Goal: Check status: Check status

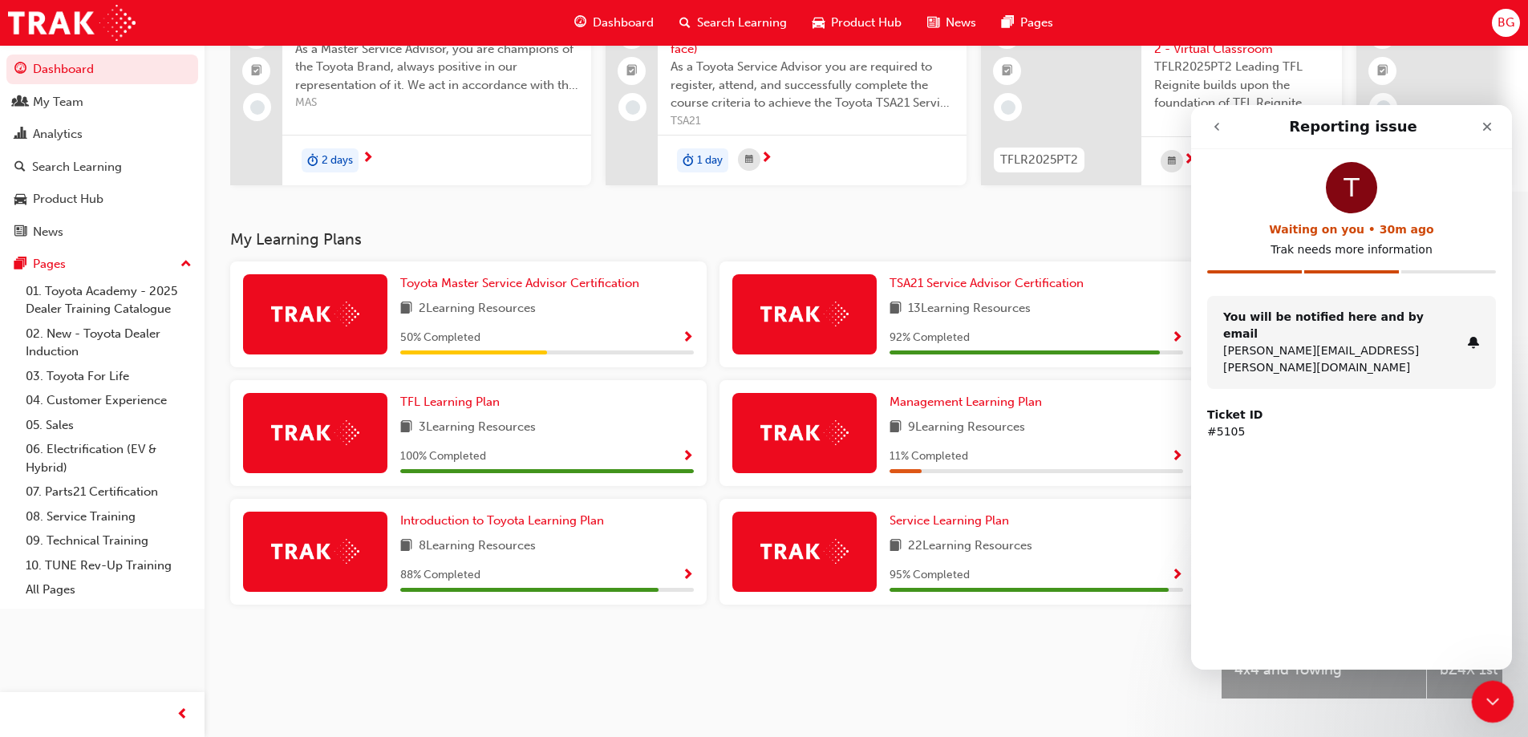
click at [1478, 686] on div at bounding box center [1493, 702] width 43 height 43
click at [1487, 701] on icon "Close Intercom Messenger" at bounding box center [1490, 699] width 19 height 19
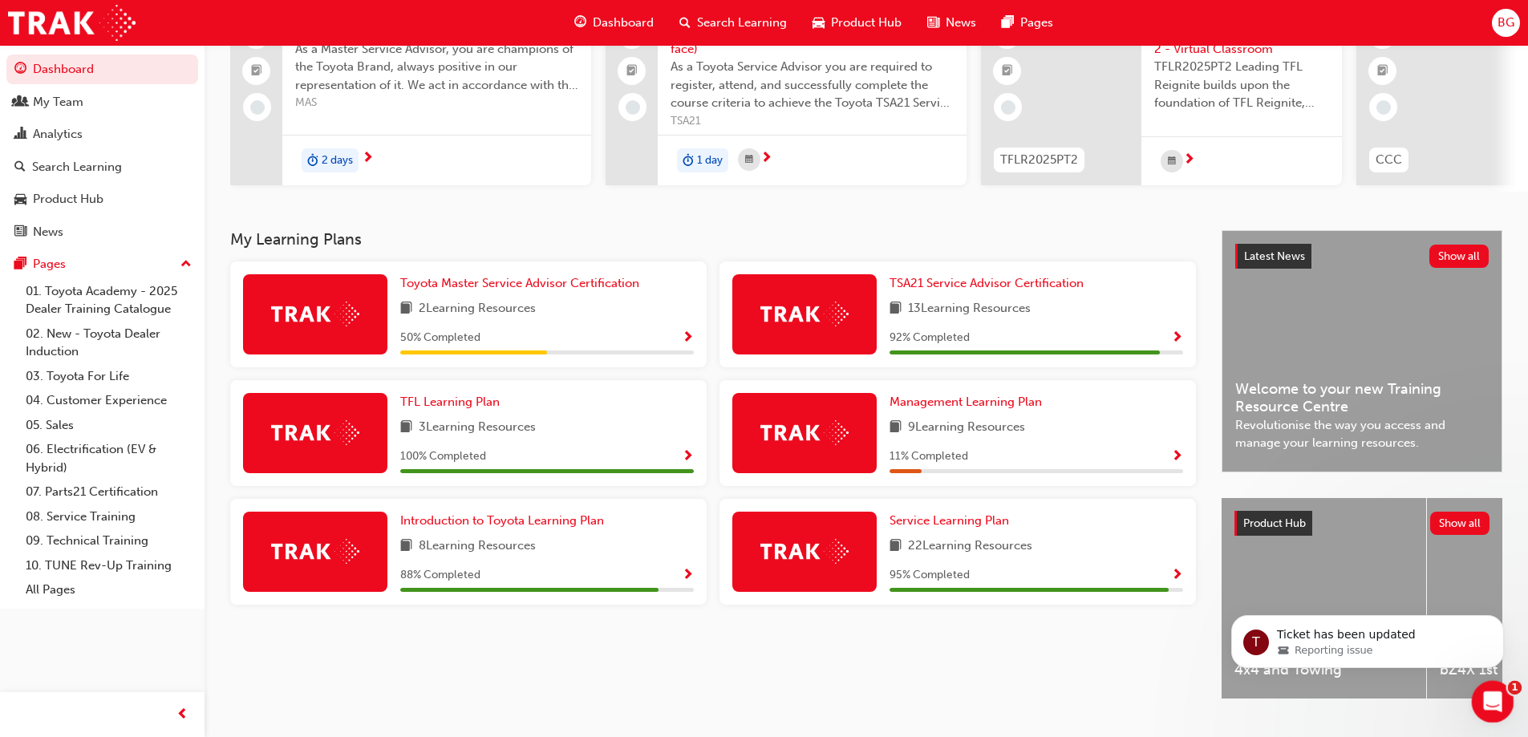
click at [1488, 684] on div "Open Intercom Messenger" at bounding box center [1490, 699] width 53 height 53
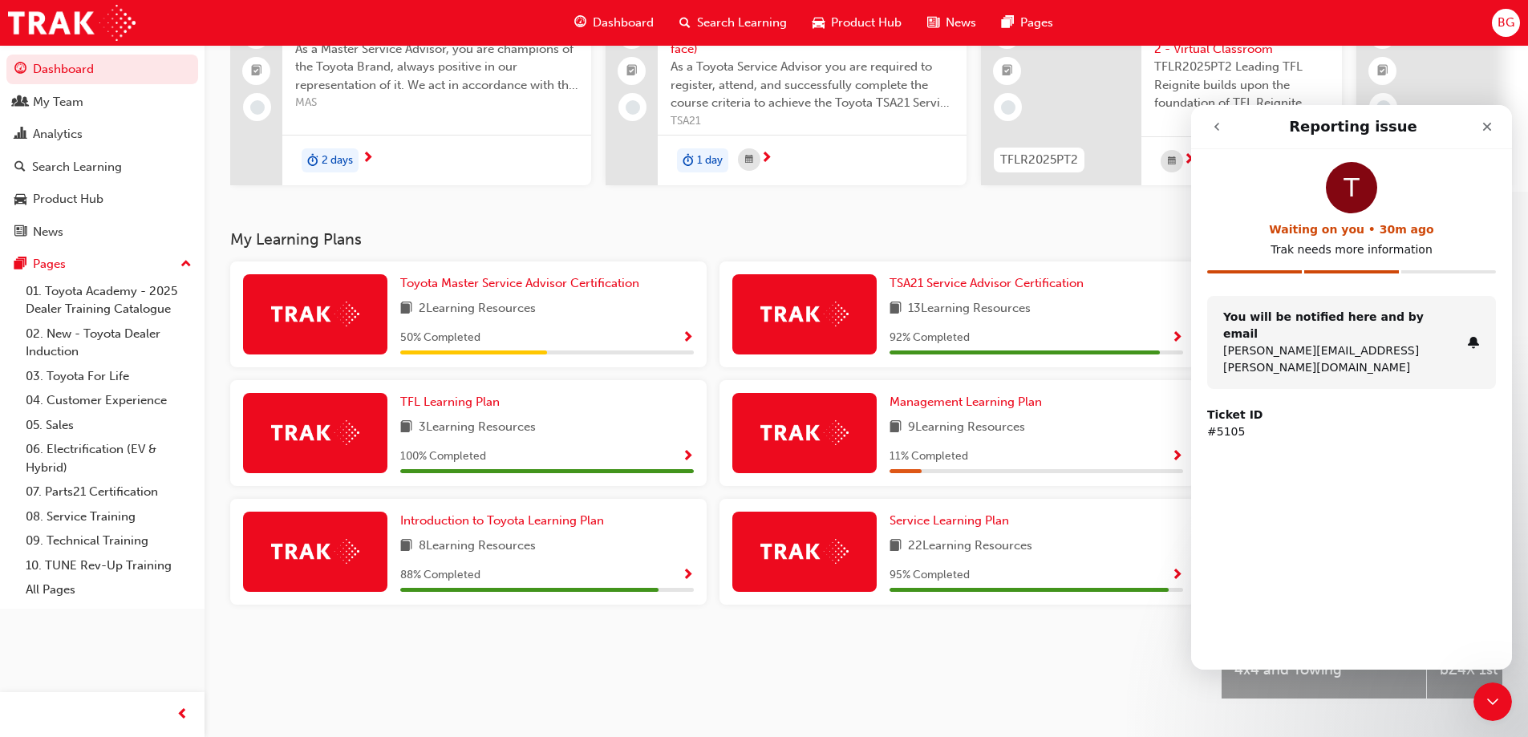
click at [1199, 125] on nav "Reporting issue" at bounding box center [1351, 127] width 321 height 44
click at [1216, 125] on icon "go back" at bounding box center [1217, 127] width 5 height 8
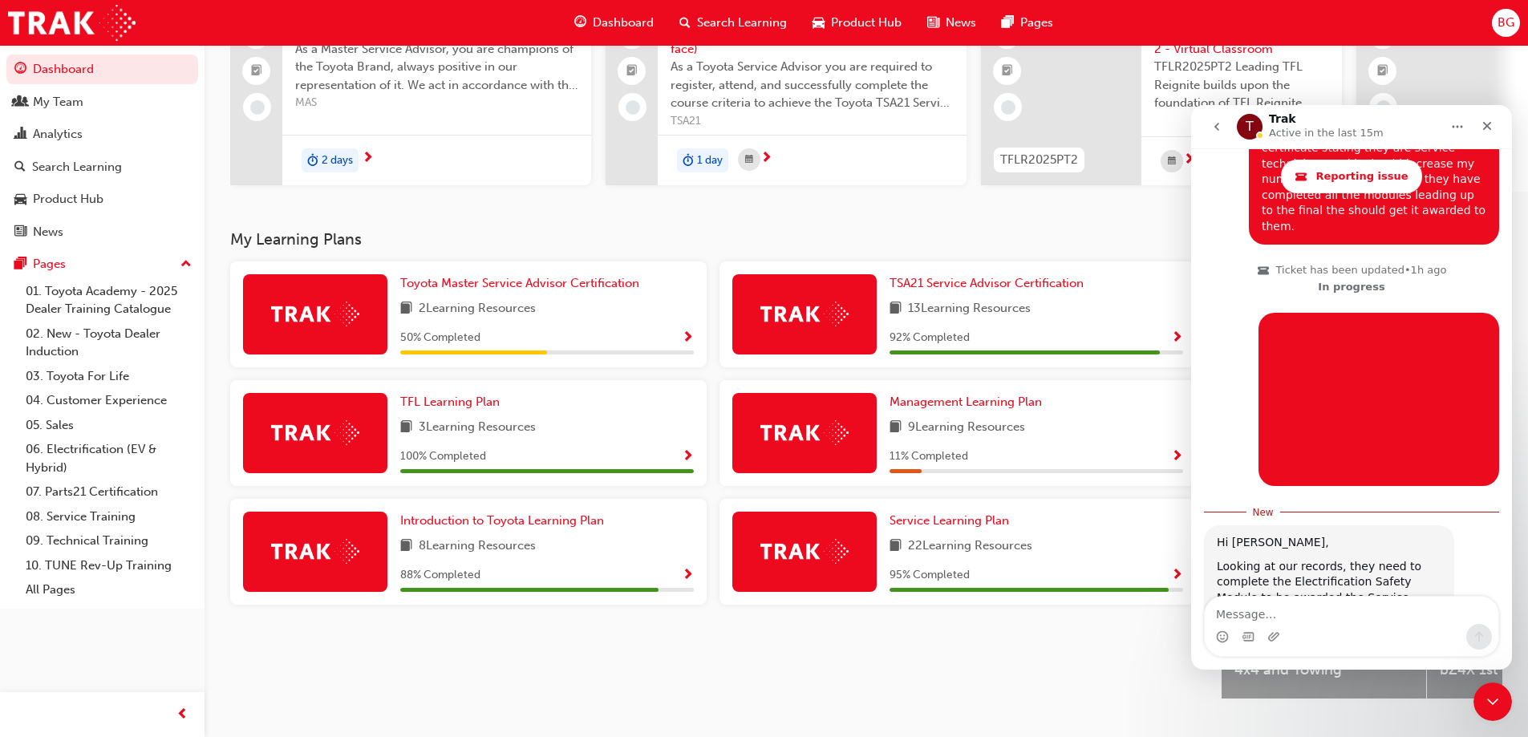
scroll to position [2736, 0]
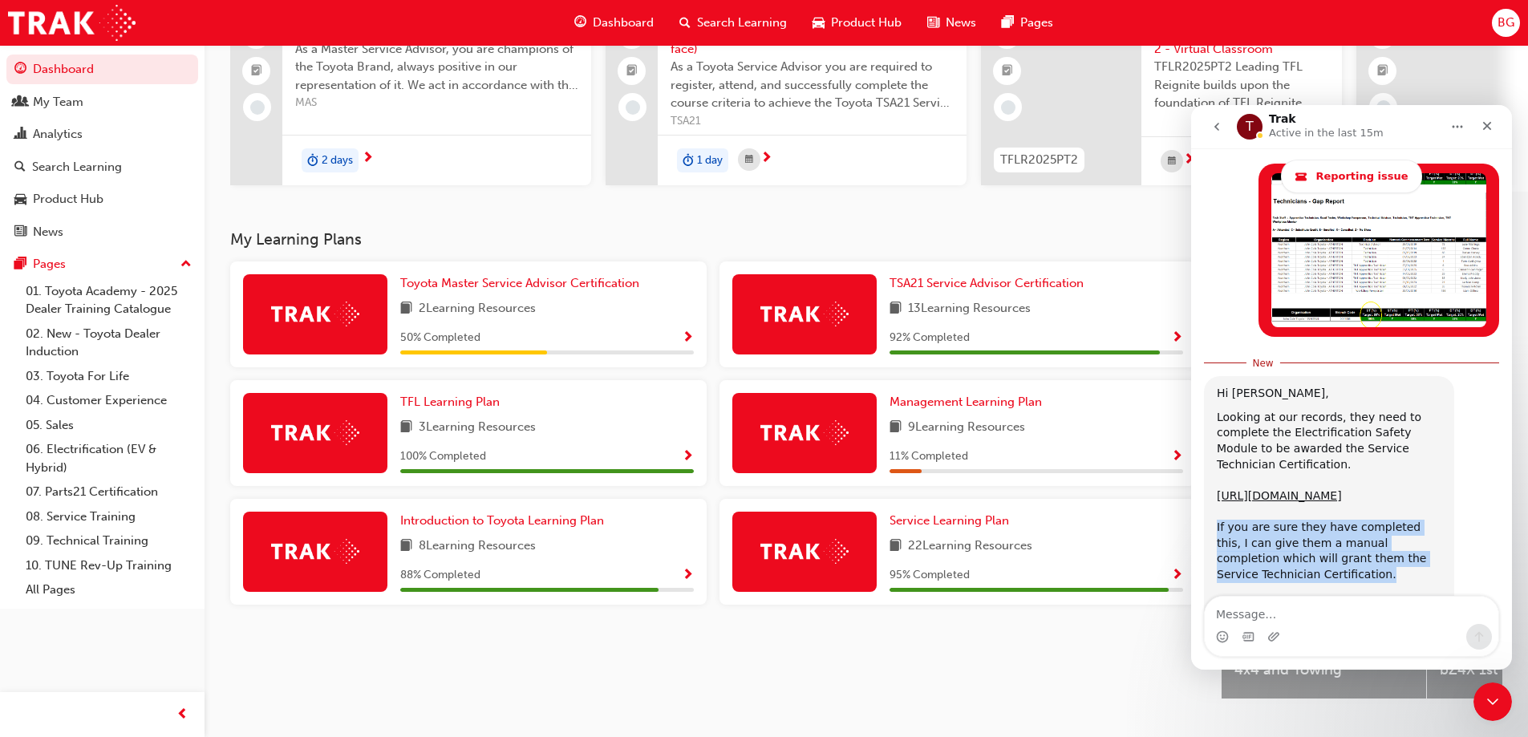
drag, startPoint x: 1220, startPoint y: 399, endPoint x: 1361, endPoint y: 456, distance: 152.2
click at [1362, 456] on div "Looking at our records, they need to complete the Electrification Safety Module…" at bounding box center [1329, 512] width 225 height 205
click at [1351, 456] on div "Looking at our records, they need to complete the Electrification Safety Module…" at bounding box center [1329, 512] width 225 height 205
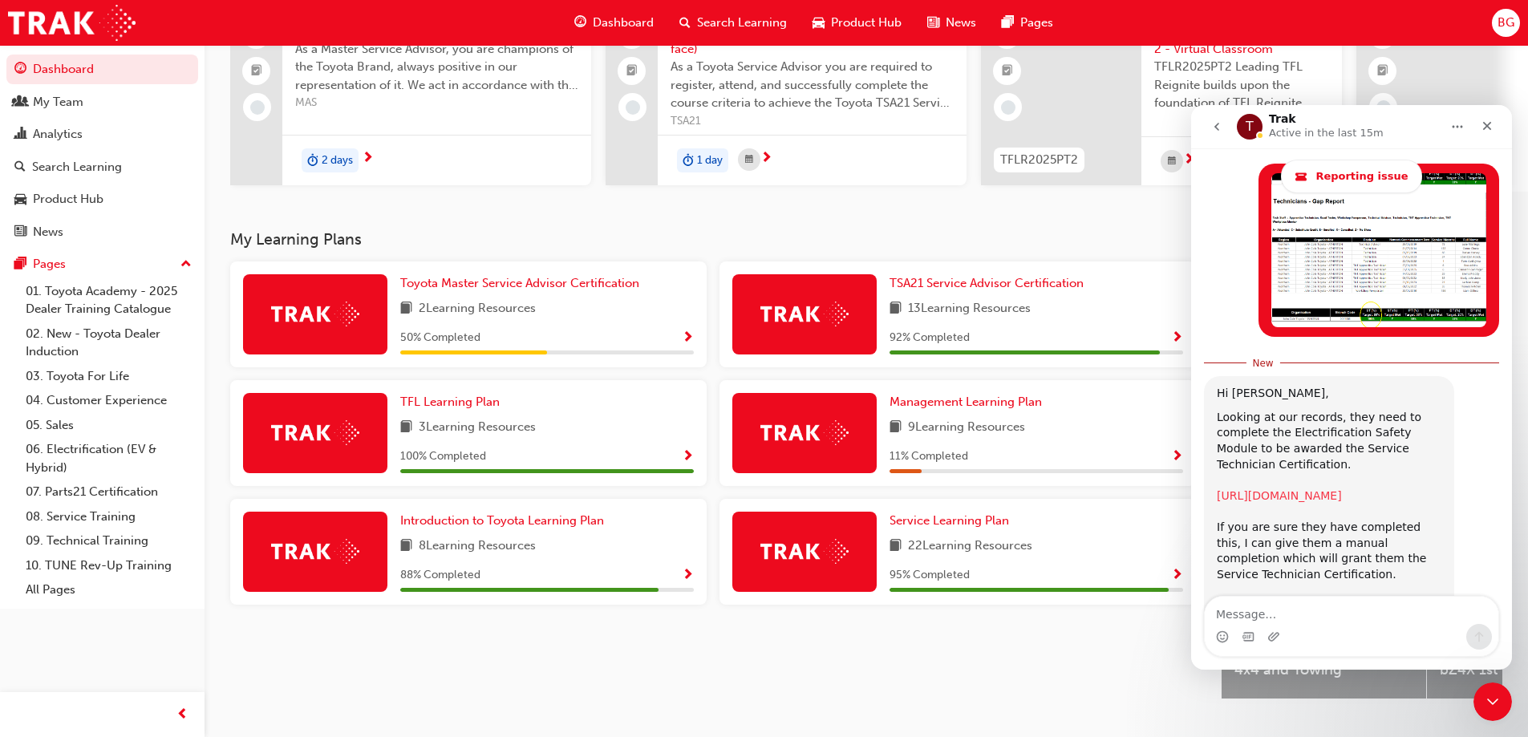
click at [1307, 489] on link "[URL][DOMAIN_NAME]" at bounding box center [1279, 495] width 125 height 13
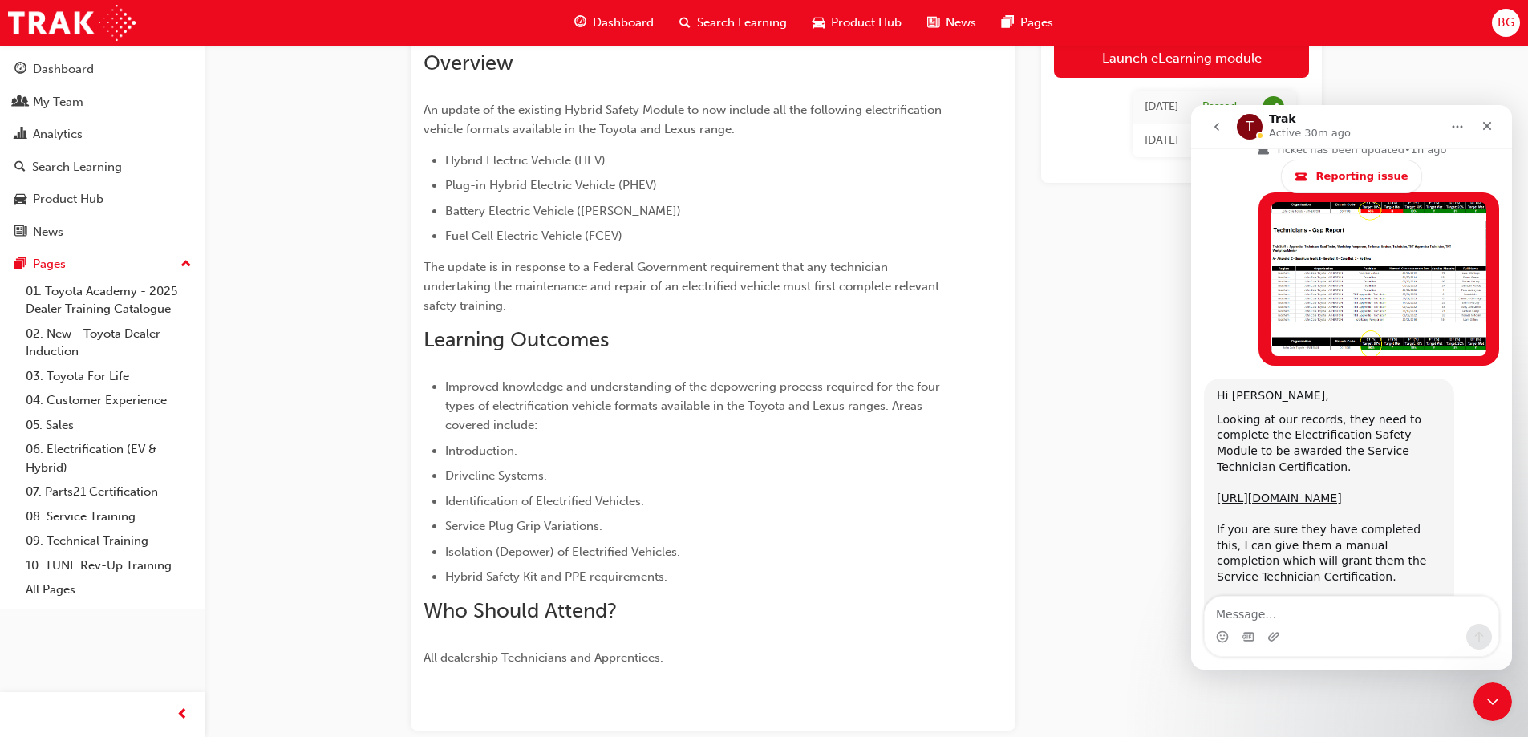
scroll to position [44, 0]
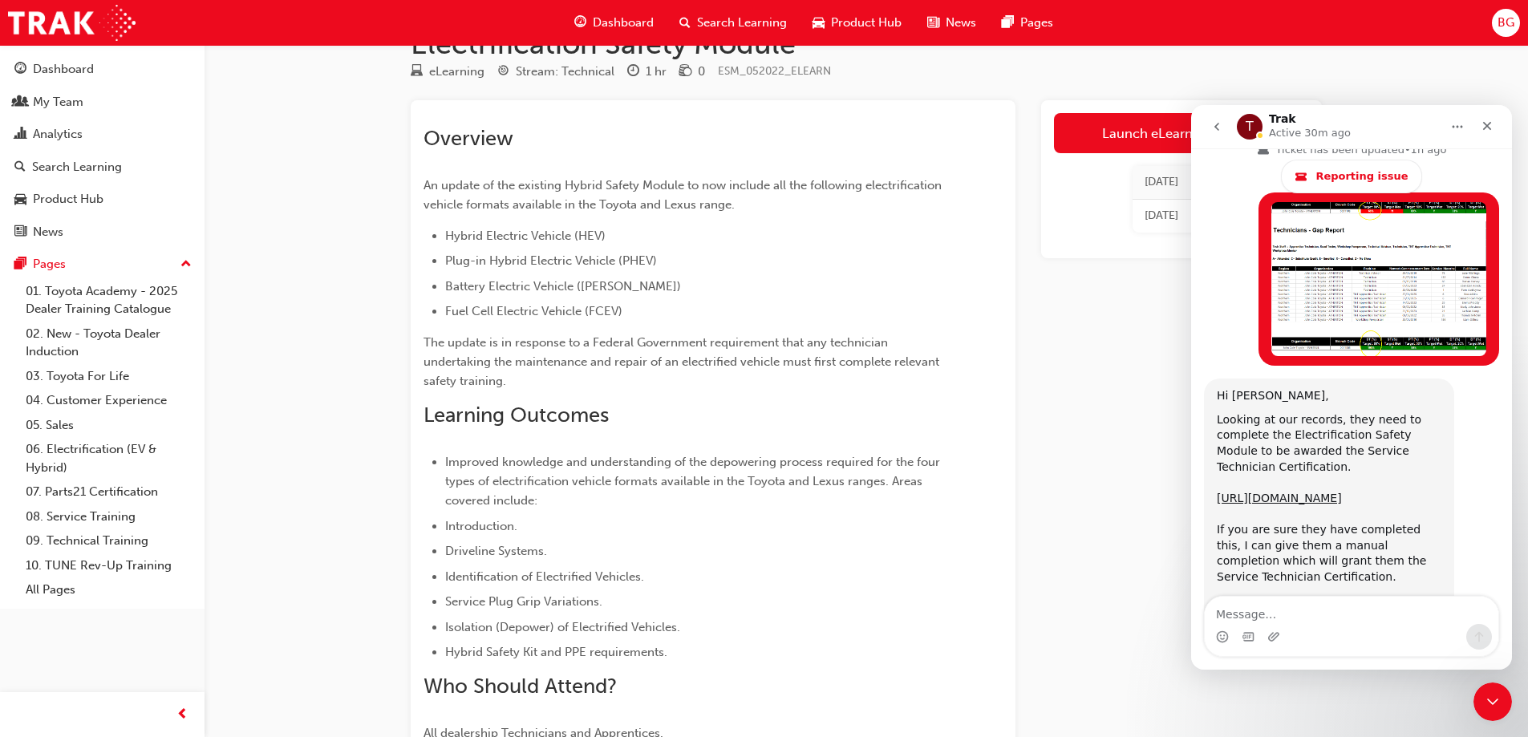
click at [299, 280] on div "Electrification Safety Module eLearning Stream: Technical 1 hr 0 ESM_052022_ELE…" at bounding box center [764, 427] width 1528 height 942
click at [298, 280] on div "Electrification Safety Module eLearning Stream: Technical 1 hr 0 ESM_052022_ELE…" at bounding box center [764, 427] width 1528 height 942
click at [90, 133] on div "Analytics" at bounding box center [102, 134] width 176 height 20
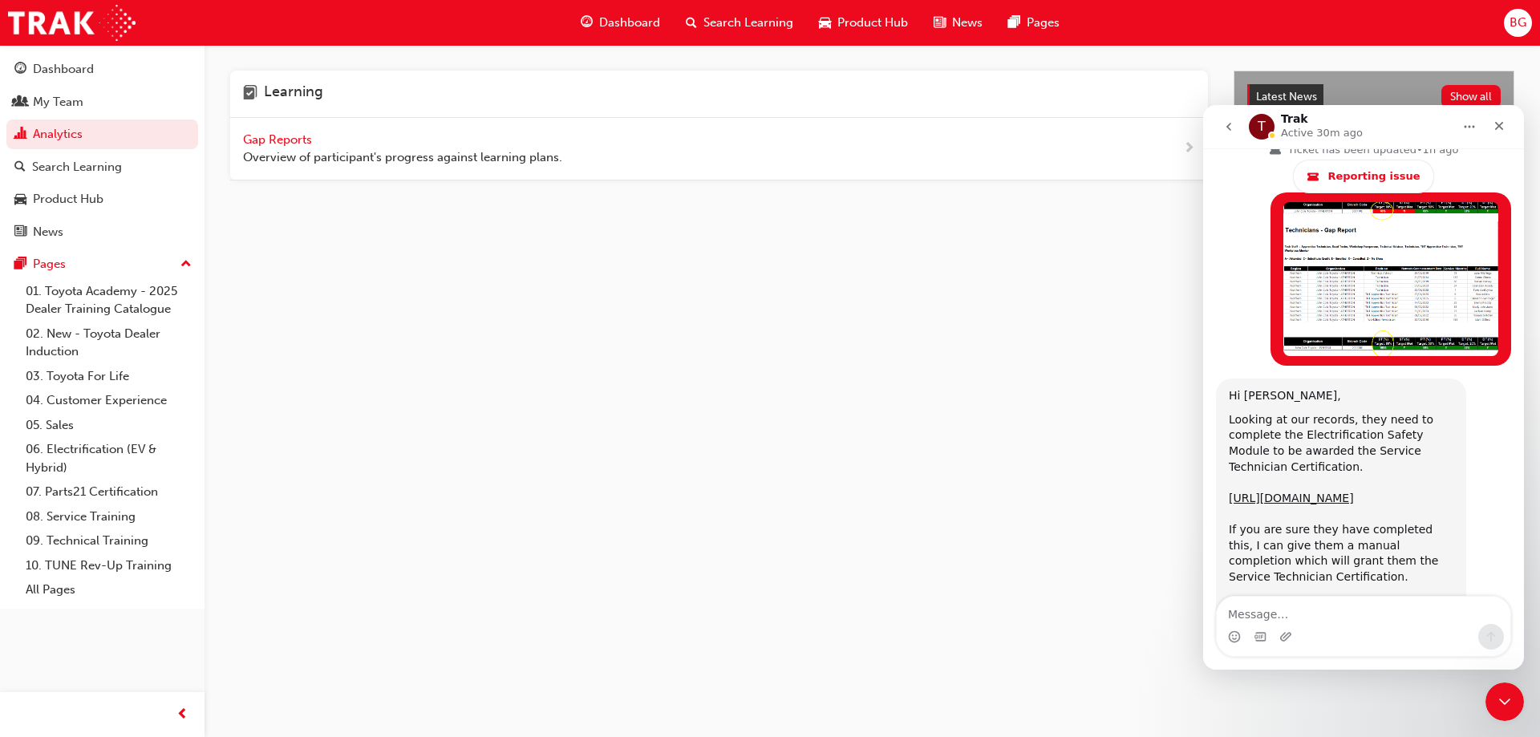
click at [281, 124] on div "Gap Reports Overview of participant's progress against learning plans." at bounding box center [719, 149] width 978 height 63
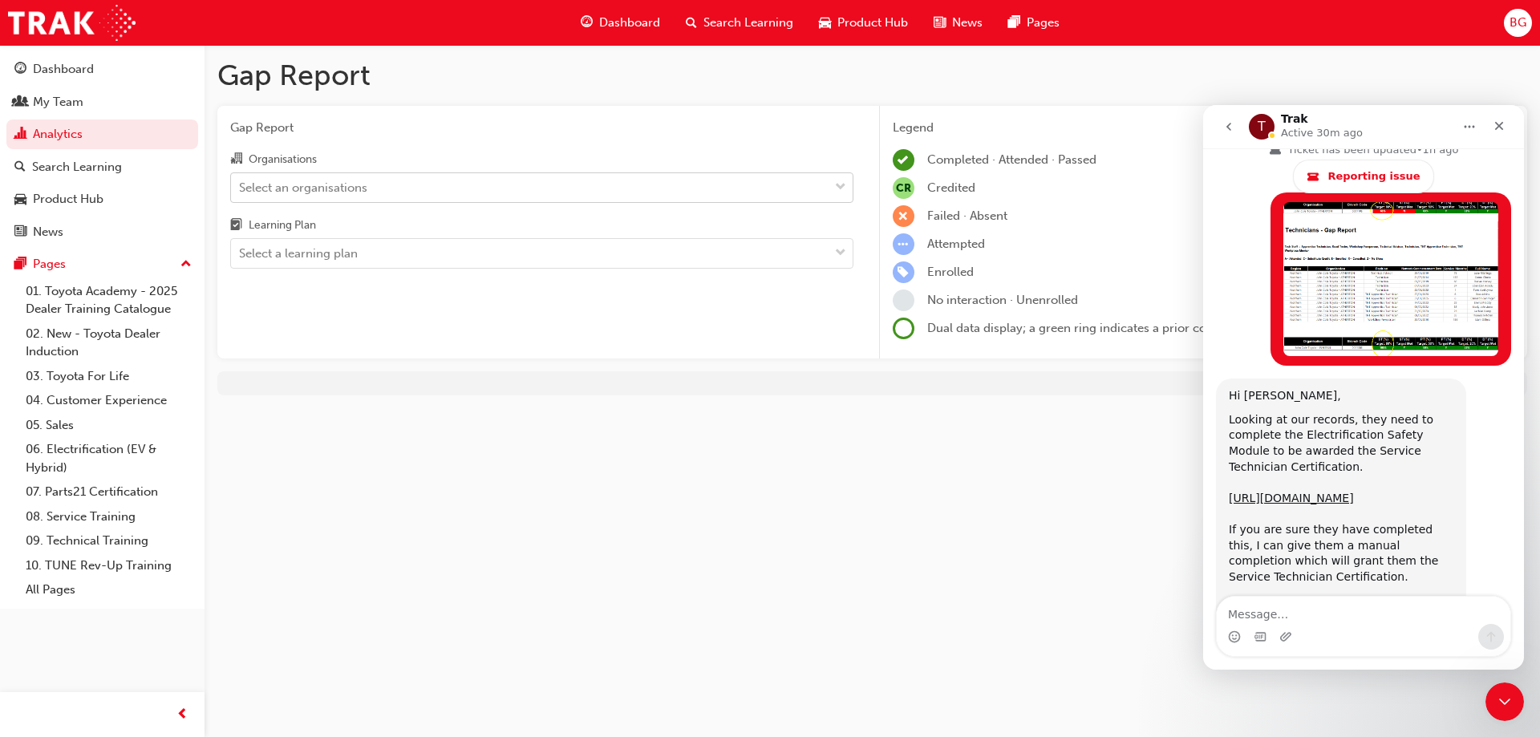
click at [286, 180] on div "Select an organisations" at bounding box center [303, 187] width 128 height 18
click at [241, 180] on input "Organisations Select an organisations" at bounding box center [240, 187] width 2 height 14
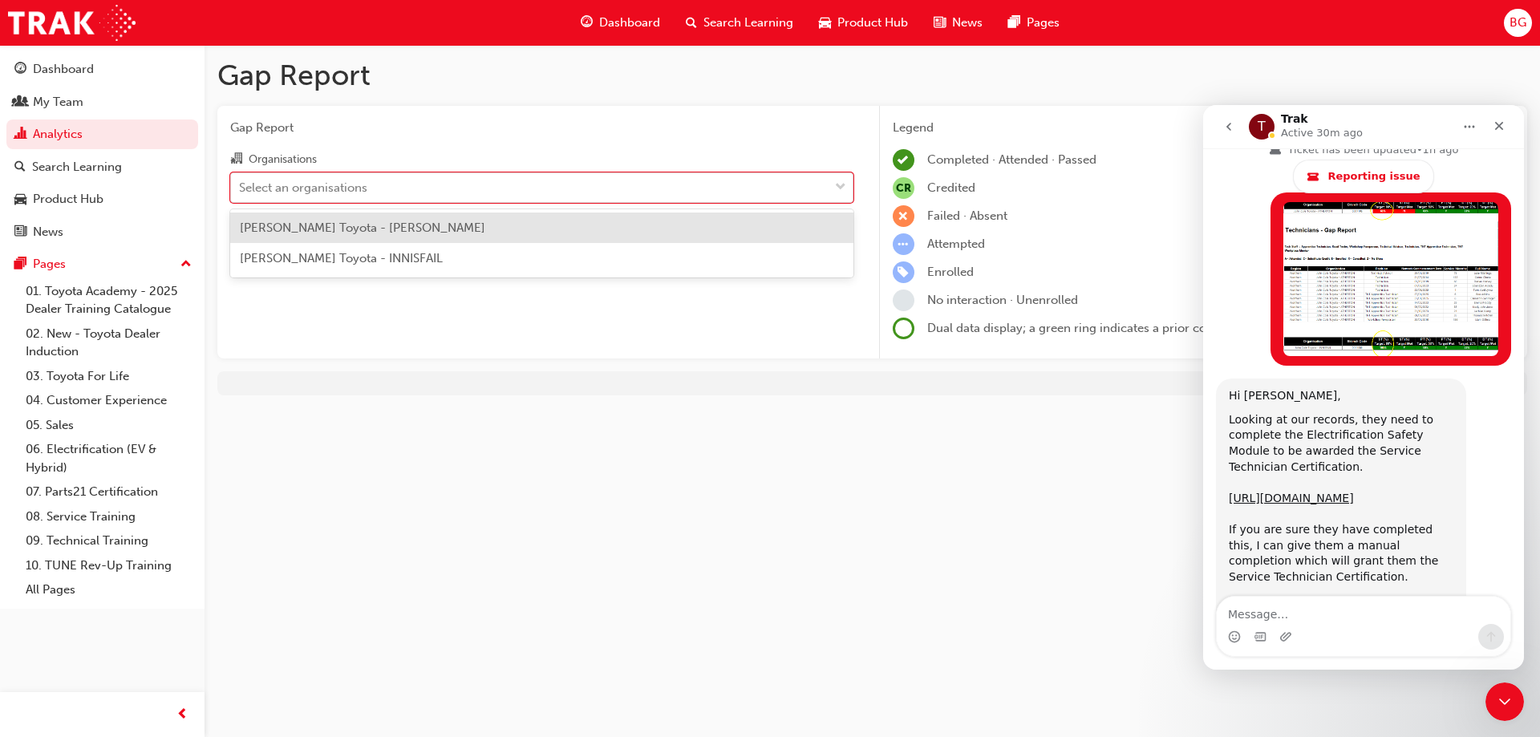
click at [295, 234] on span "John Cole Toyota - ATHERTON" at bounding box center [362, 228] width 245 height 14
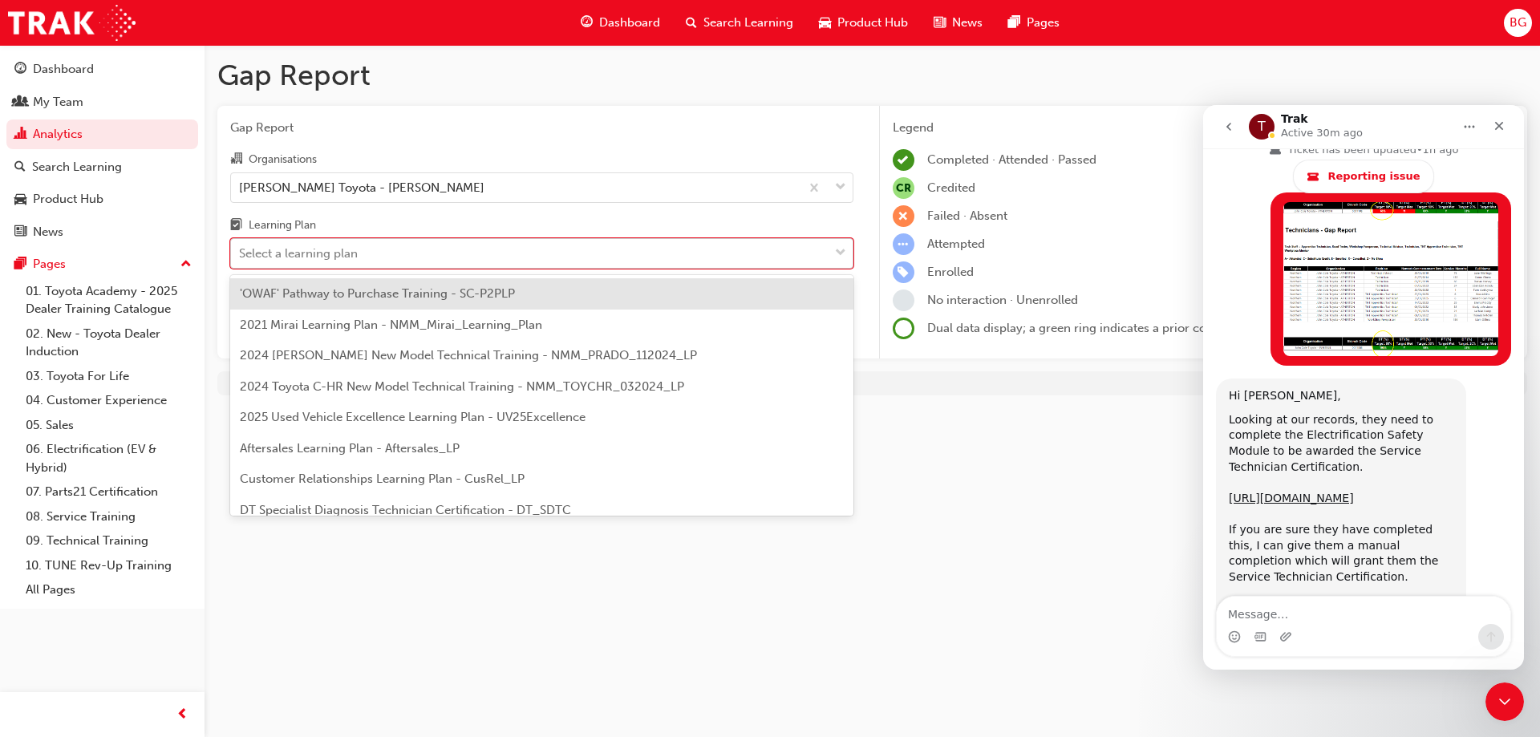
click at [294, 246] on div "Select a learning plan" at bounding box center [298, 254] width 119 height 18
click at [241, 246] on input "Learning Plan option 'OWAF' Pathway to Purchase Training - SC-P2PLP focused, 1 …" at bounding box center [240, 253] width 2 height 14
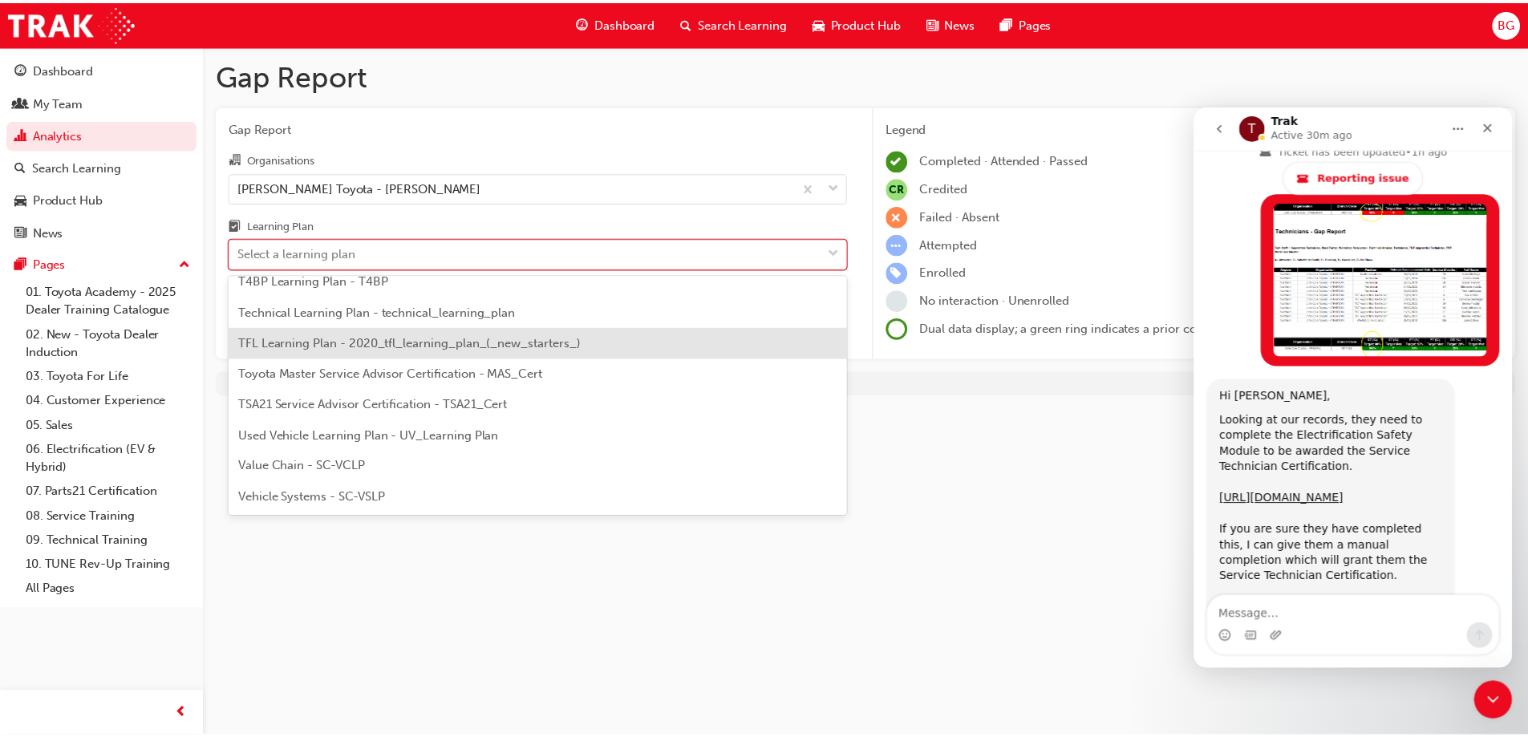
scroll to position [612, 0]
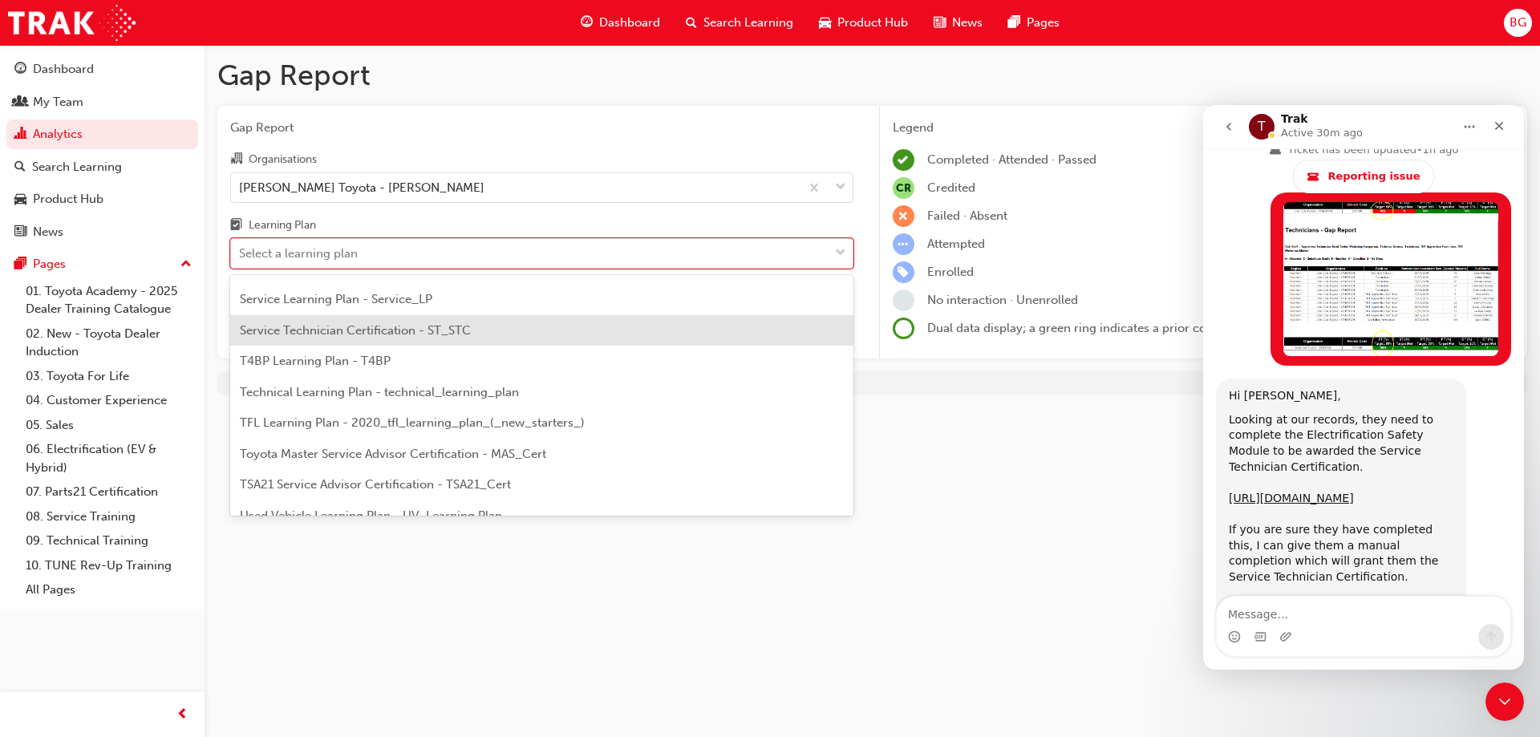
click at [428, 334] on span "Service Technician Certification - ST_STC" at bounding box center [355, 330] width 231 height 14
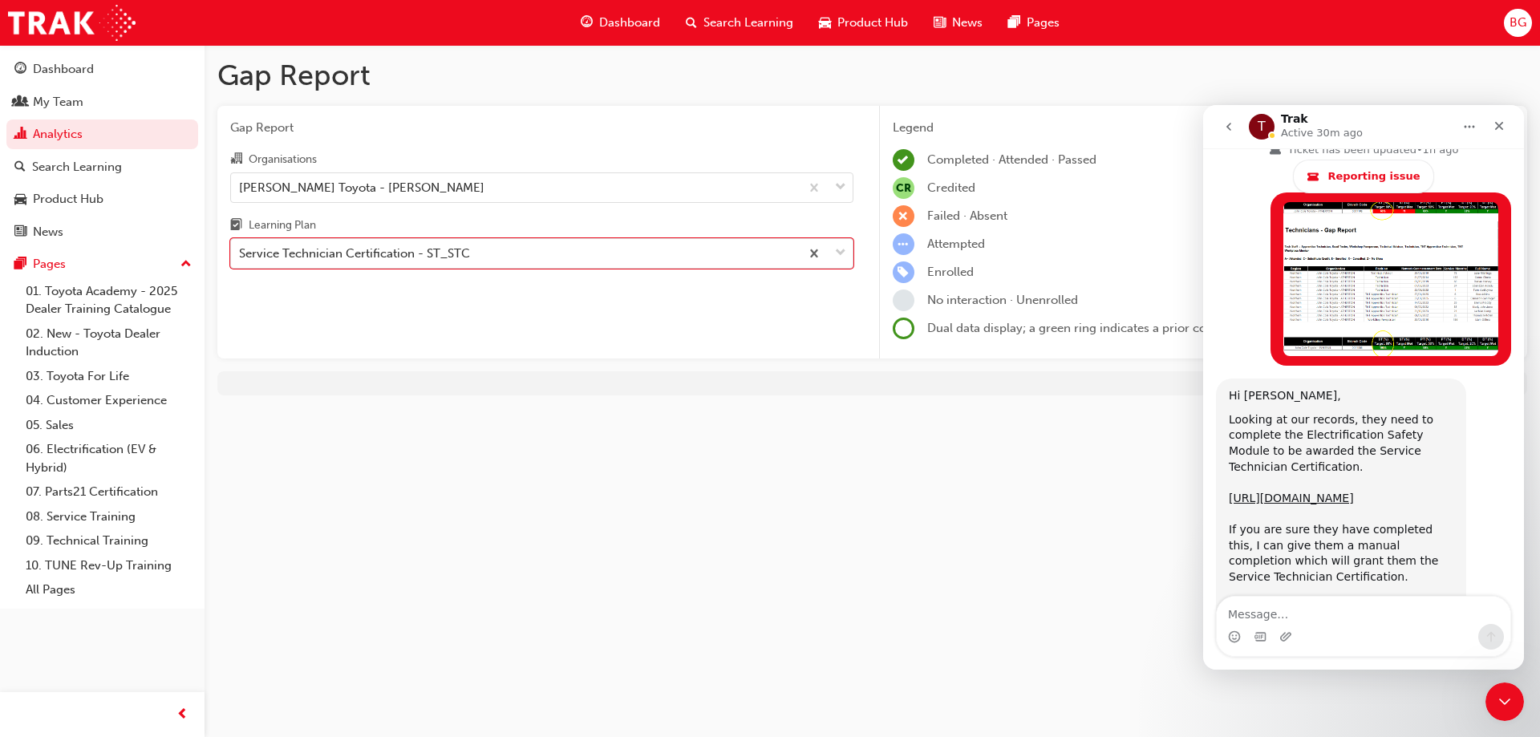
click at [488, 320] on div "Gap Report Organisations John Cole Toyota - ATHERTON Learning Plan option Servi…" at bounding box center [541, 232] width 649 height 253
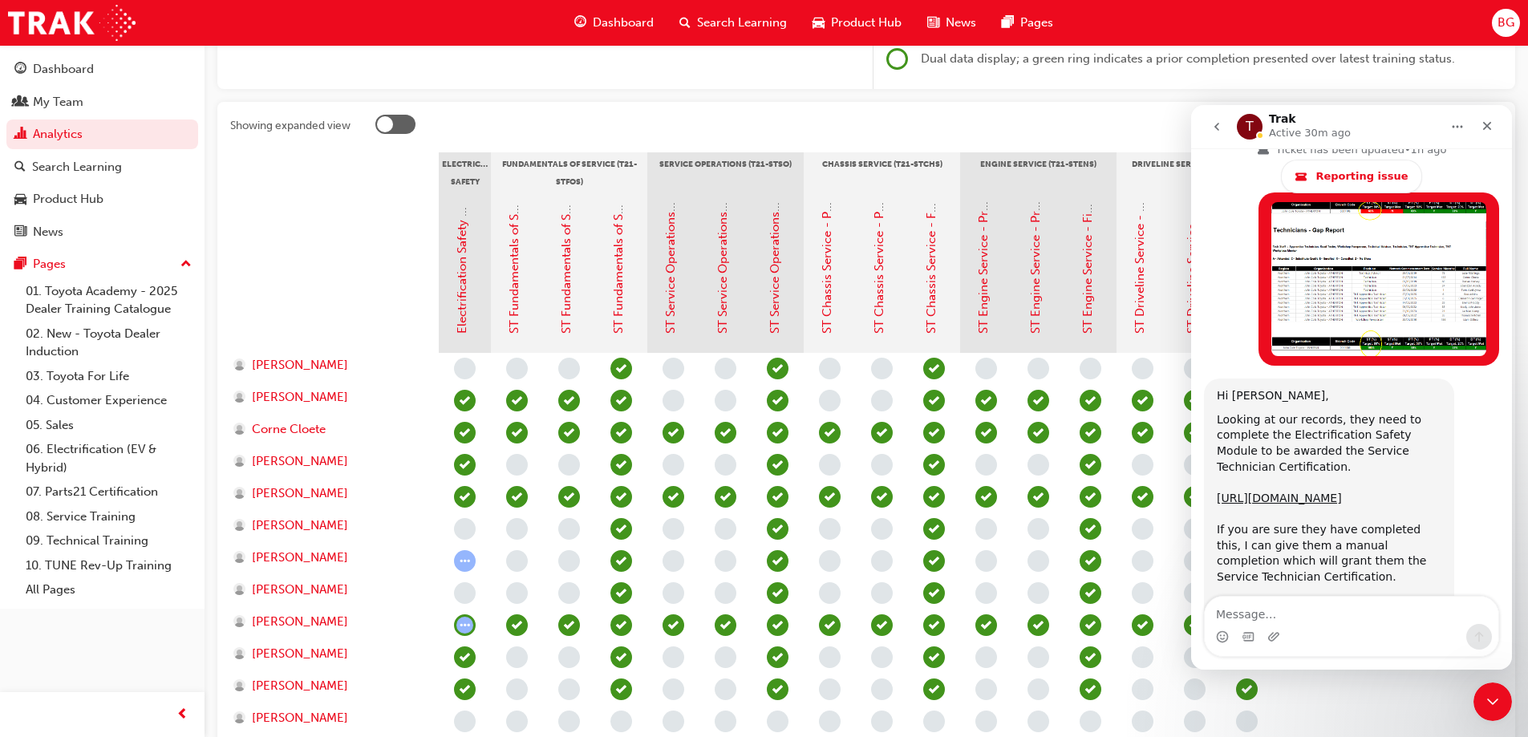
scroll to position [321, 0]
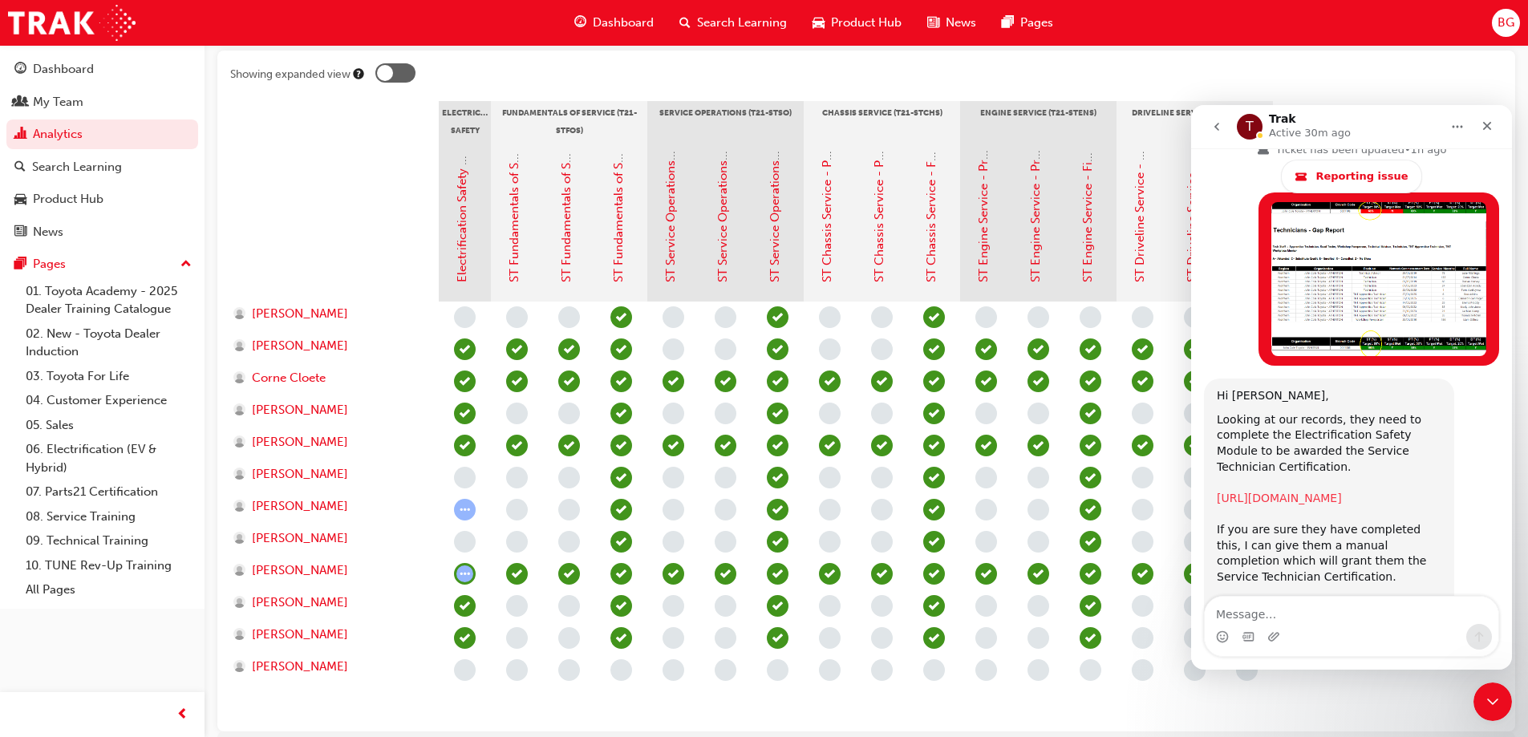
click at [1340, 492] on link "[URL][DOMAIN_NAME]" at bounding box center [1279, 498] width 125 height 13
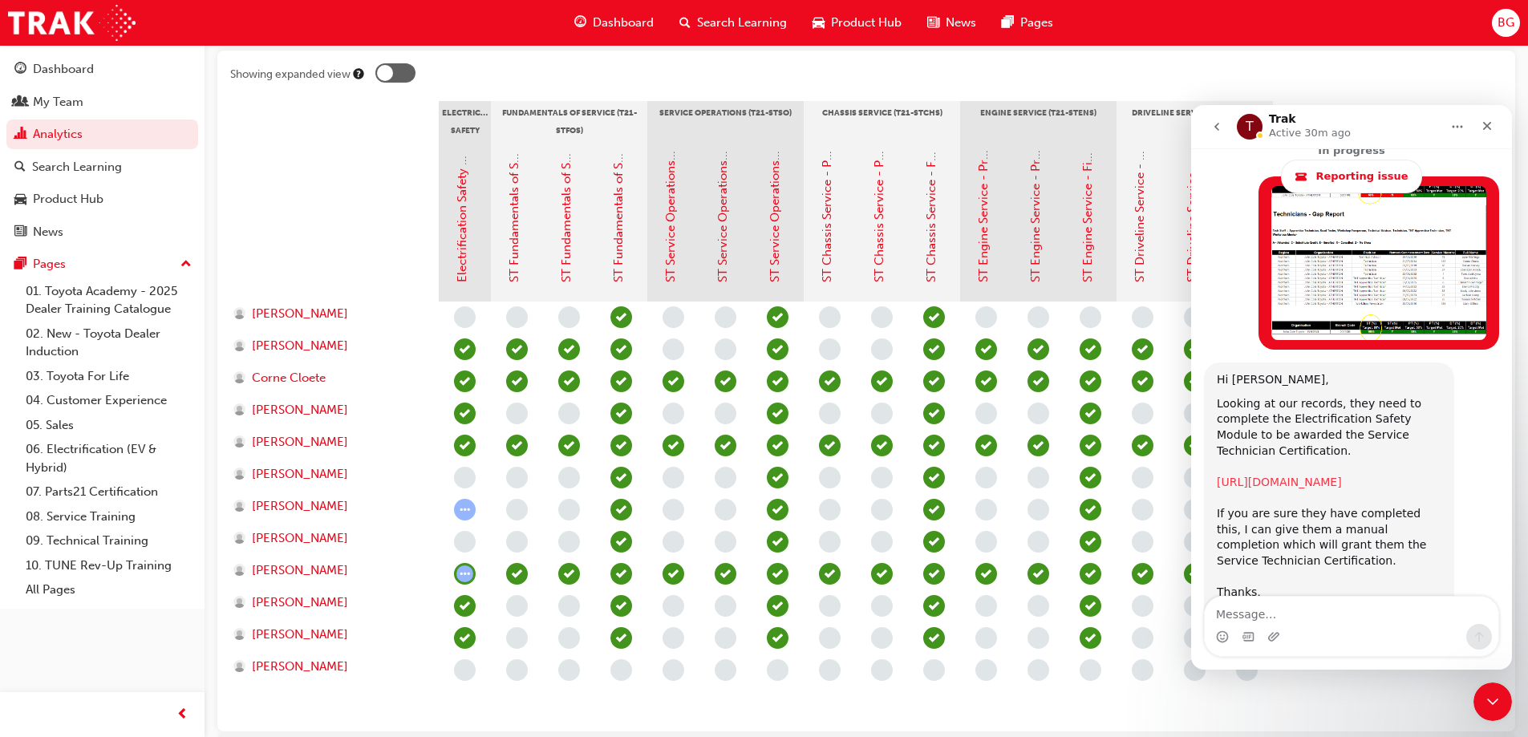
click at [1263, 476] on link "[URL][DOMAIN_NAME]" at bounding box center [1279, 482] width 125 height 13
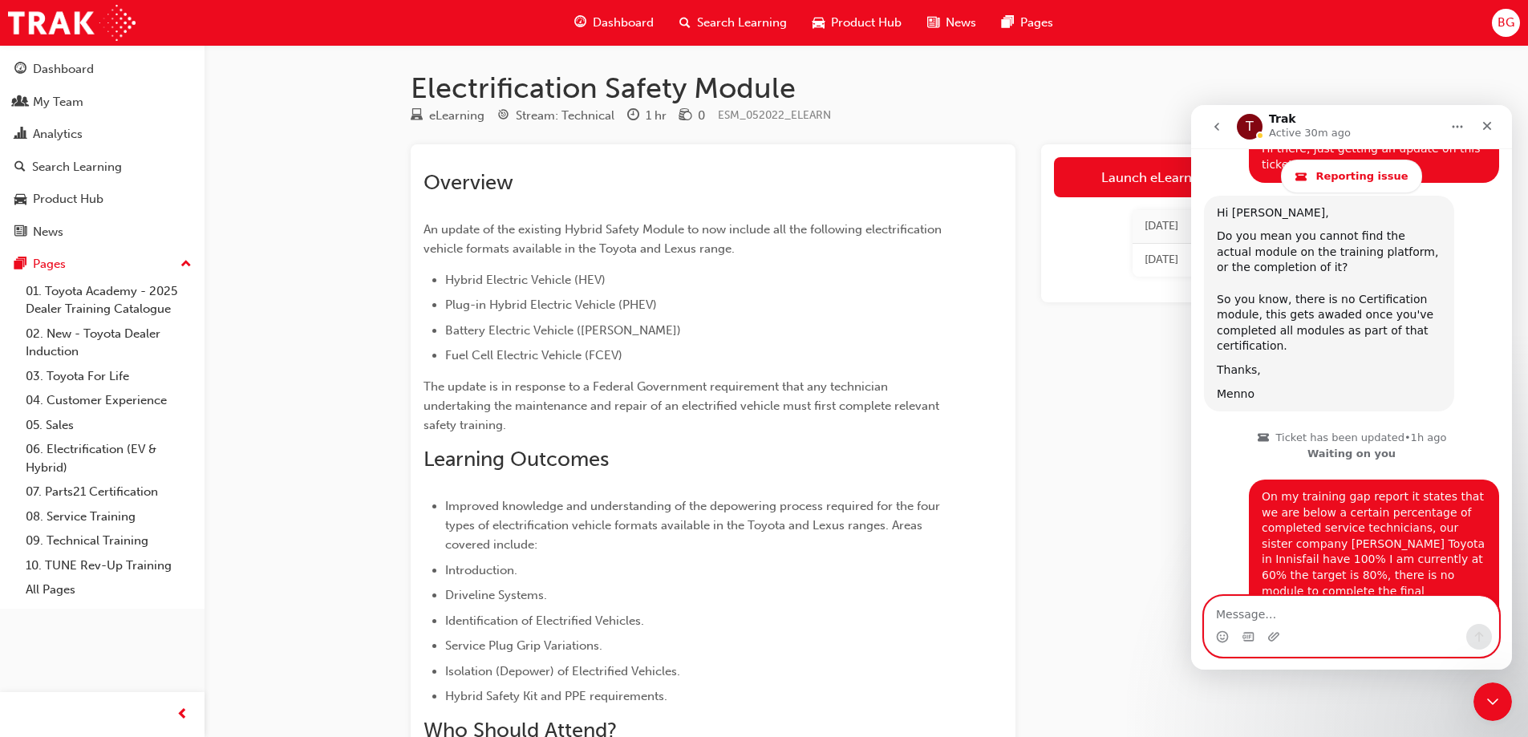
scroll to position [2710, 0]
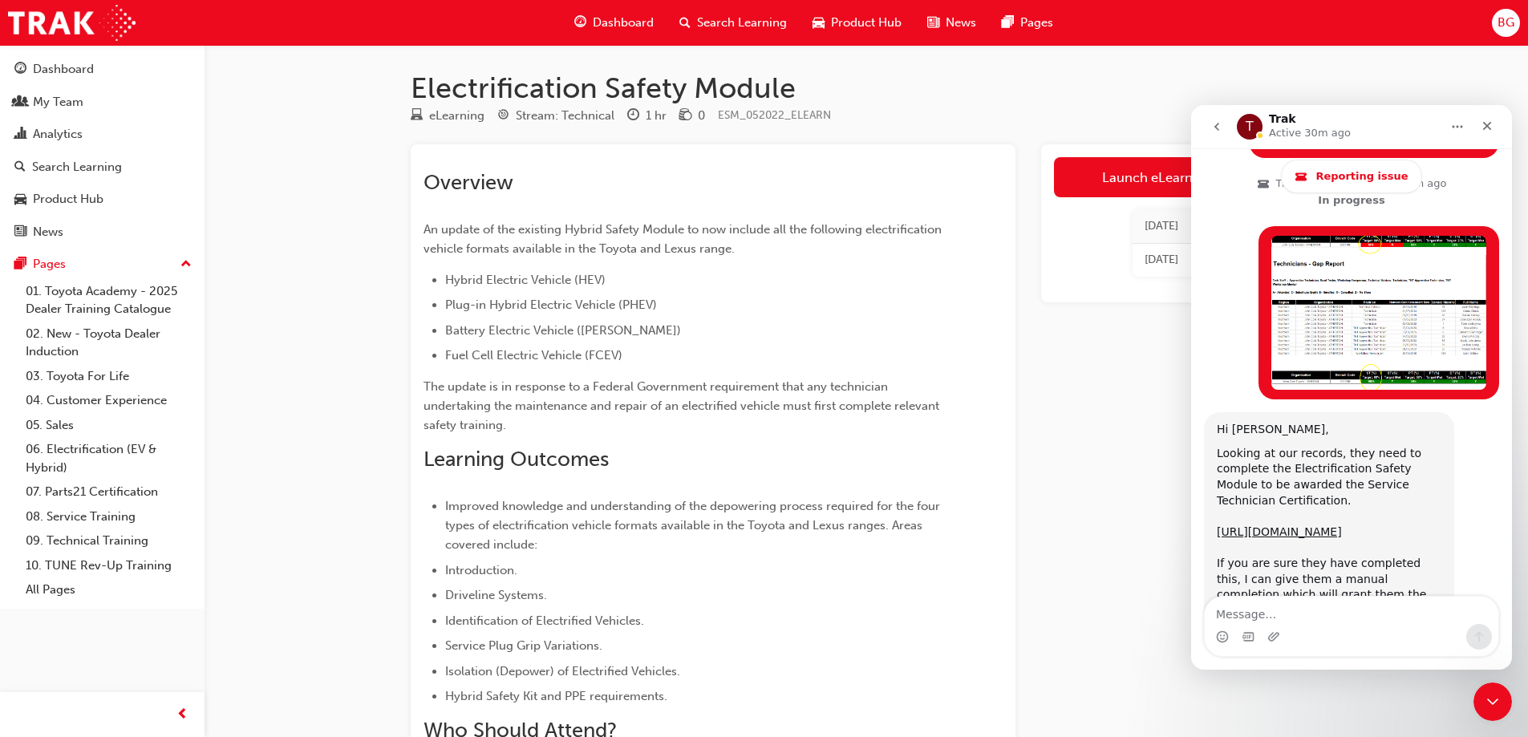
scroll to position [2710, 0]
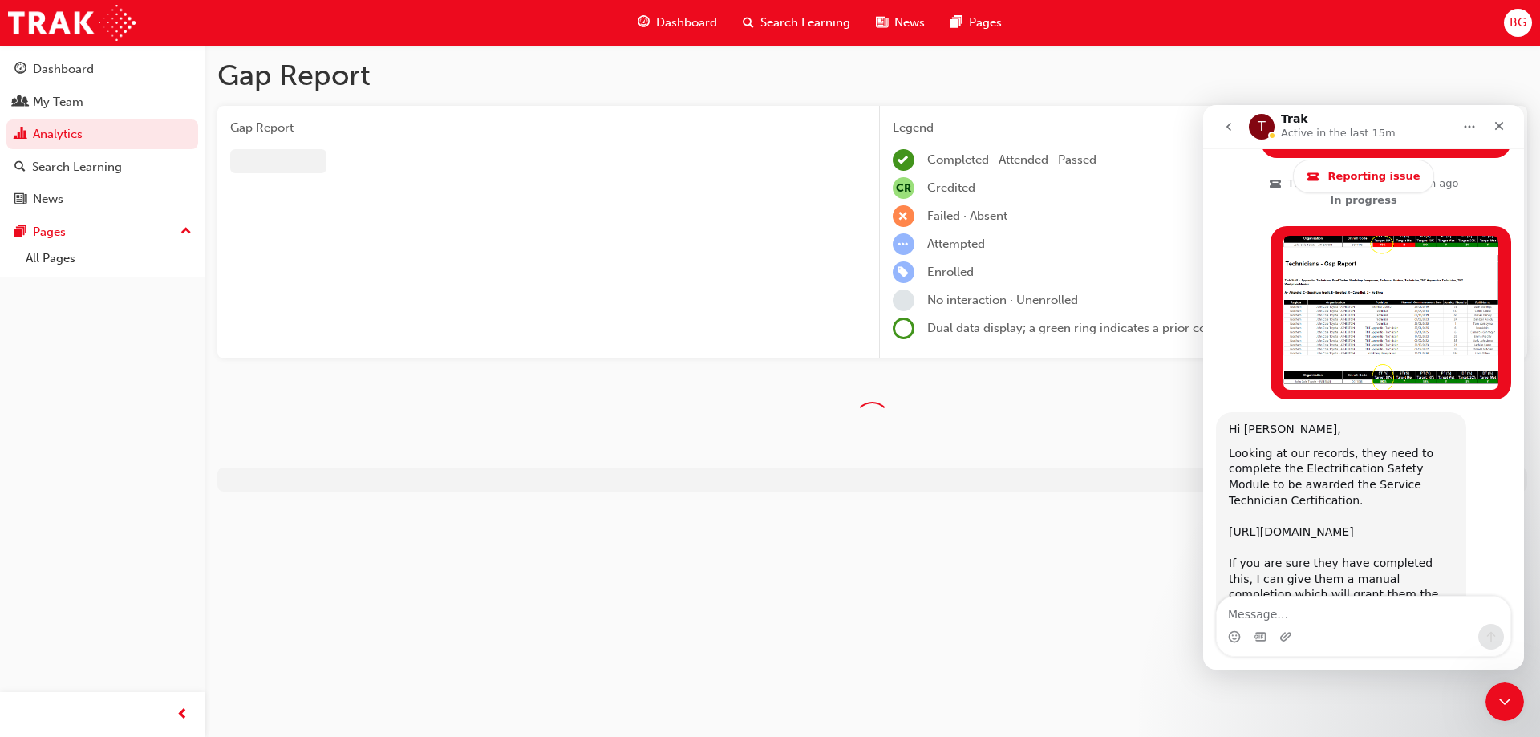
scroll to position [2710, 0]
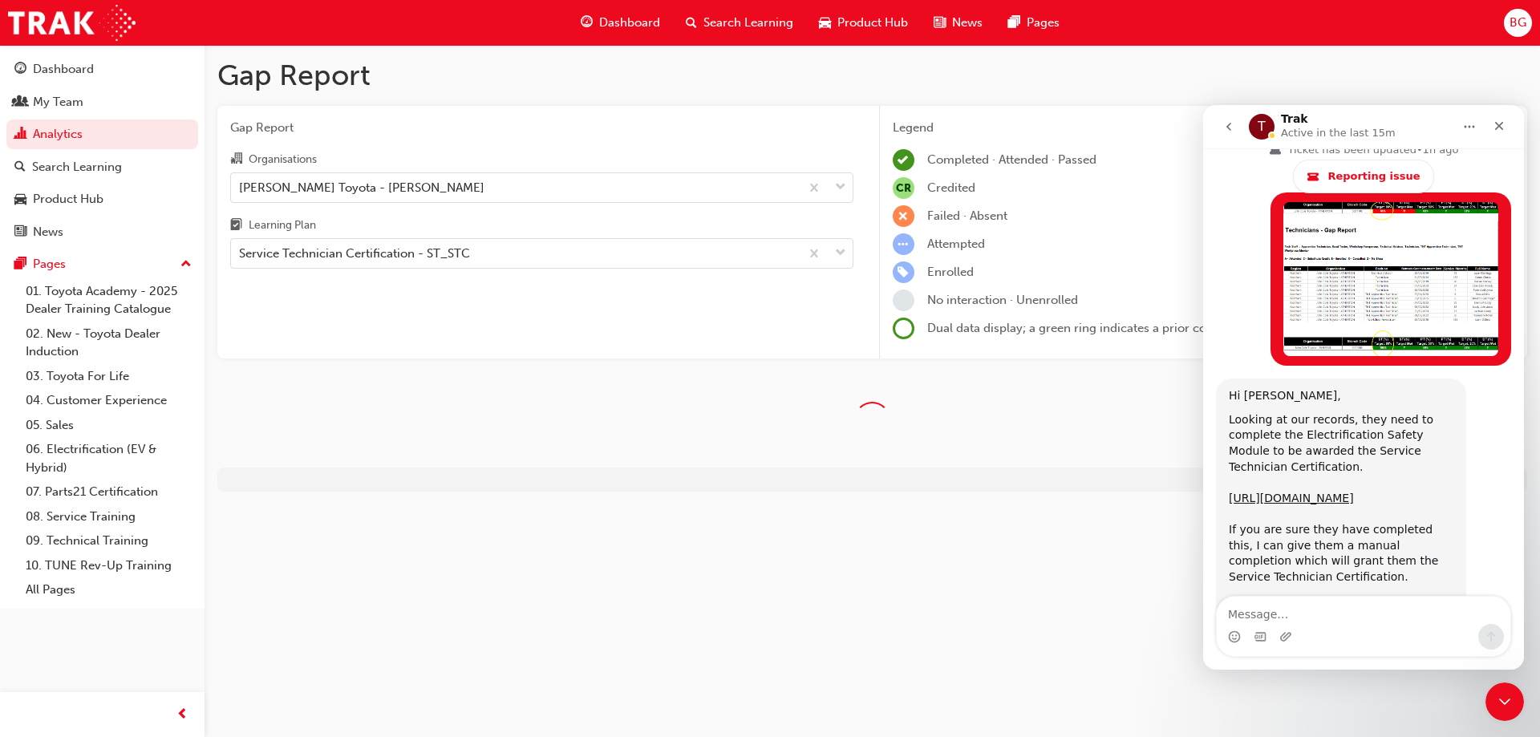
click at [537, 310] on div "Gap Report Organisations [PERSON_NAME] Toyota - [PERSON_NAME] Learning Plan Ser…" at bounding box center [541, 232] width 649 height 253
click at [1499, 690] on icon "Close Intercom Messenger" at bounding box center [1502, 699] width 19 height 19
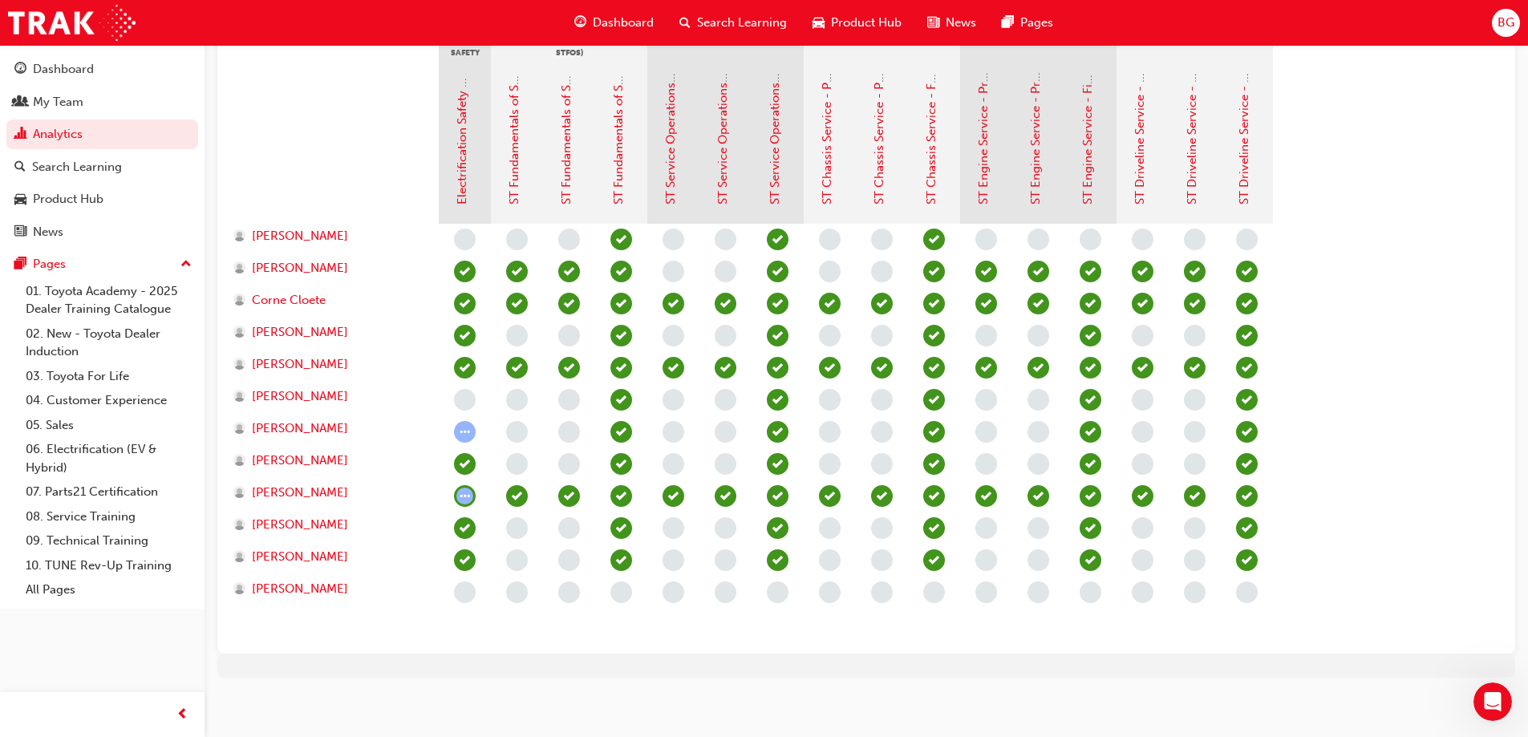
scroll to position [401, 0]
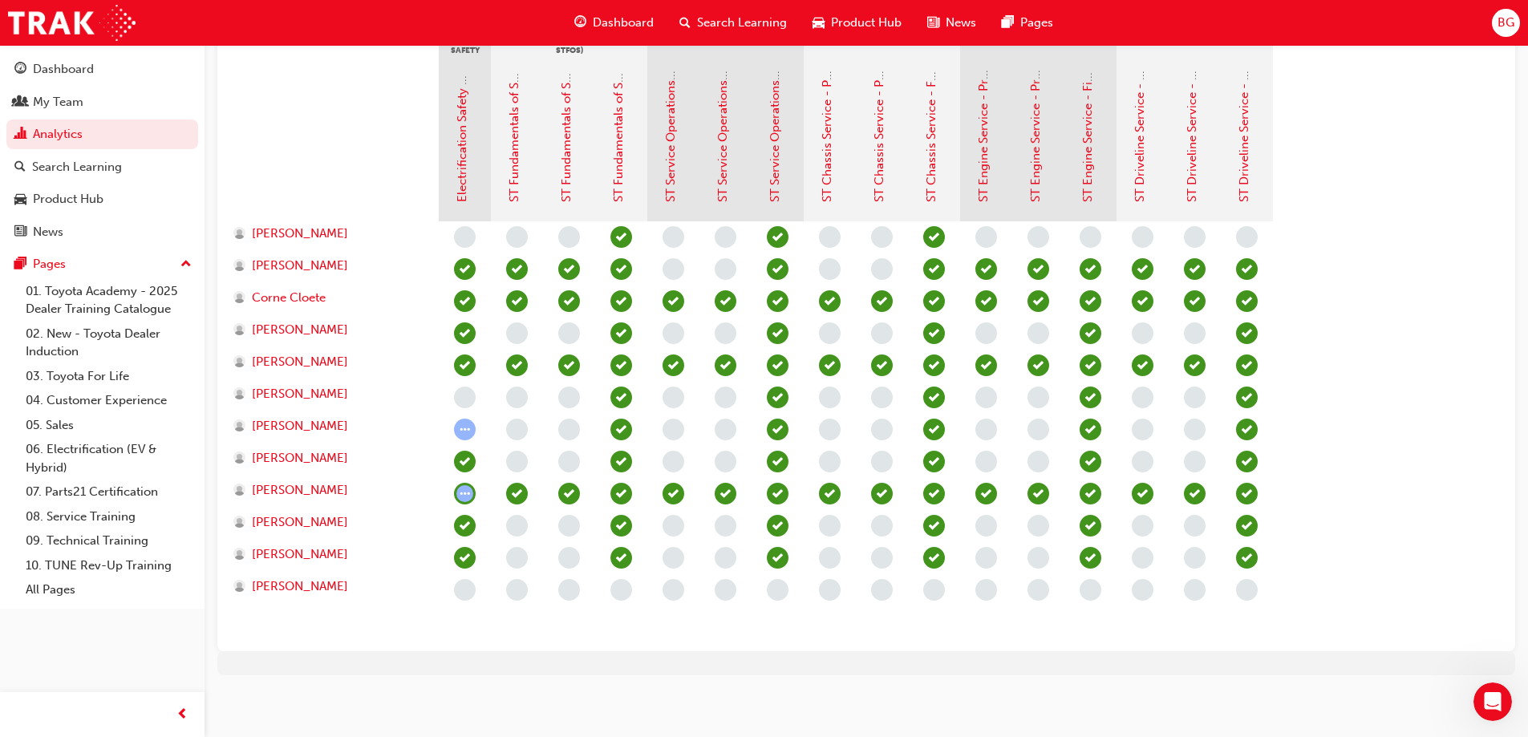
click at [344, 94] on div at bounding box center [334, 141] width 209 height 160
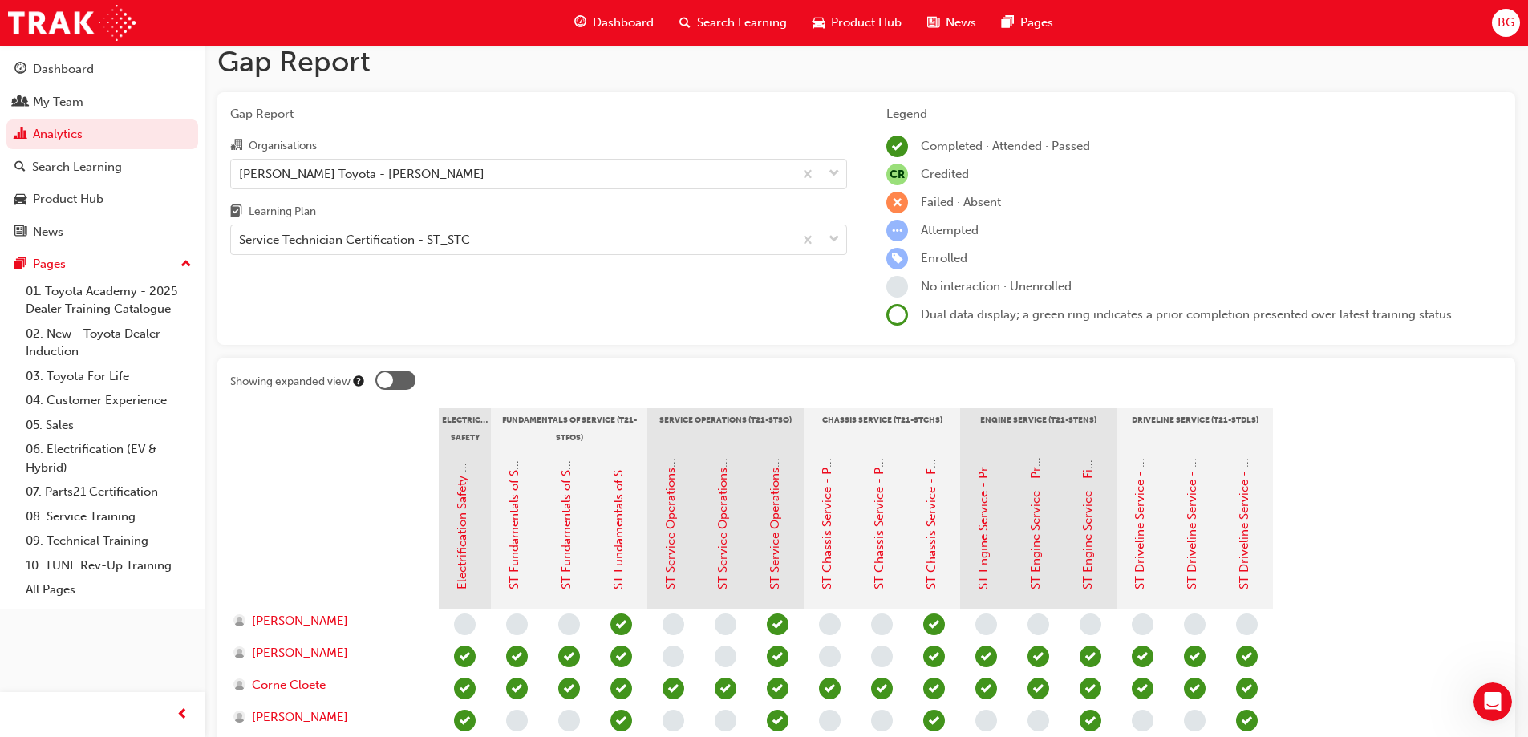
scroll to position [0, 0]
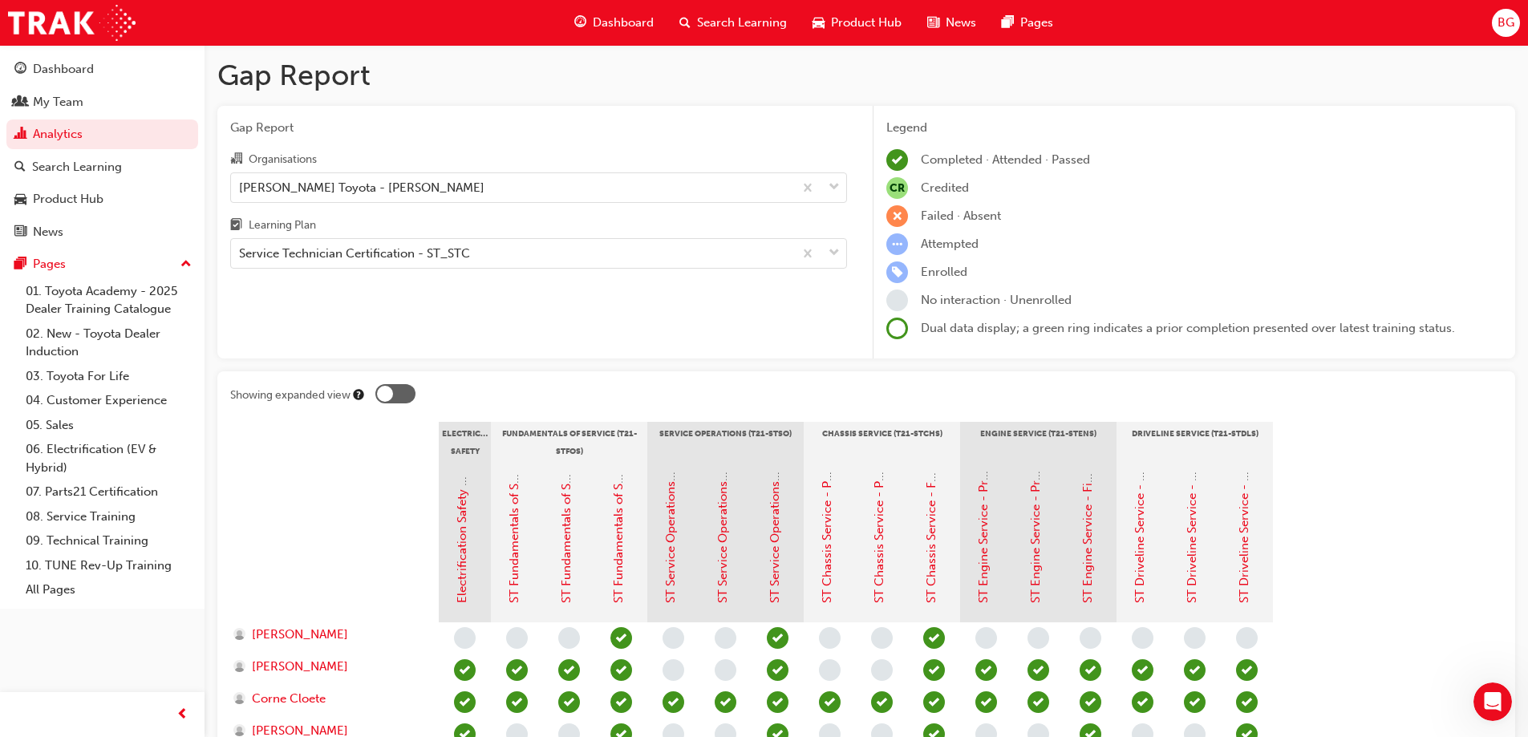
click at [516, 309] on div "Gap Report Organisations John Cole Toyota - ATHERTON Learning Plan Service Tech…" at bounding box center [538, 232] width 643 height 253
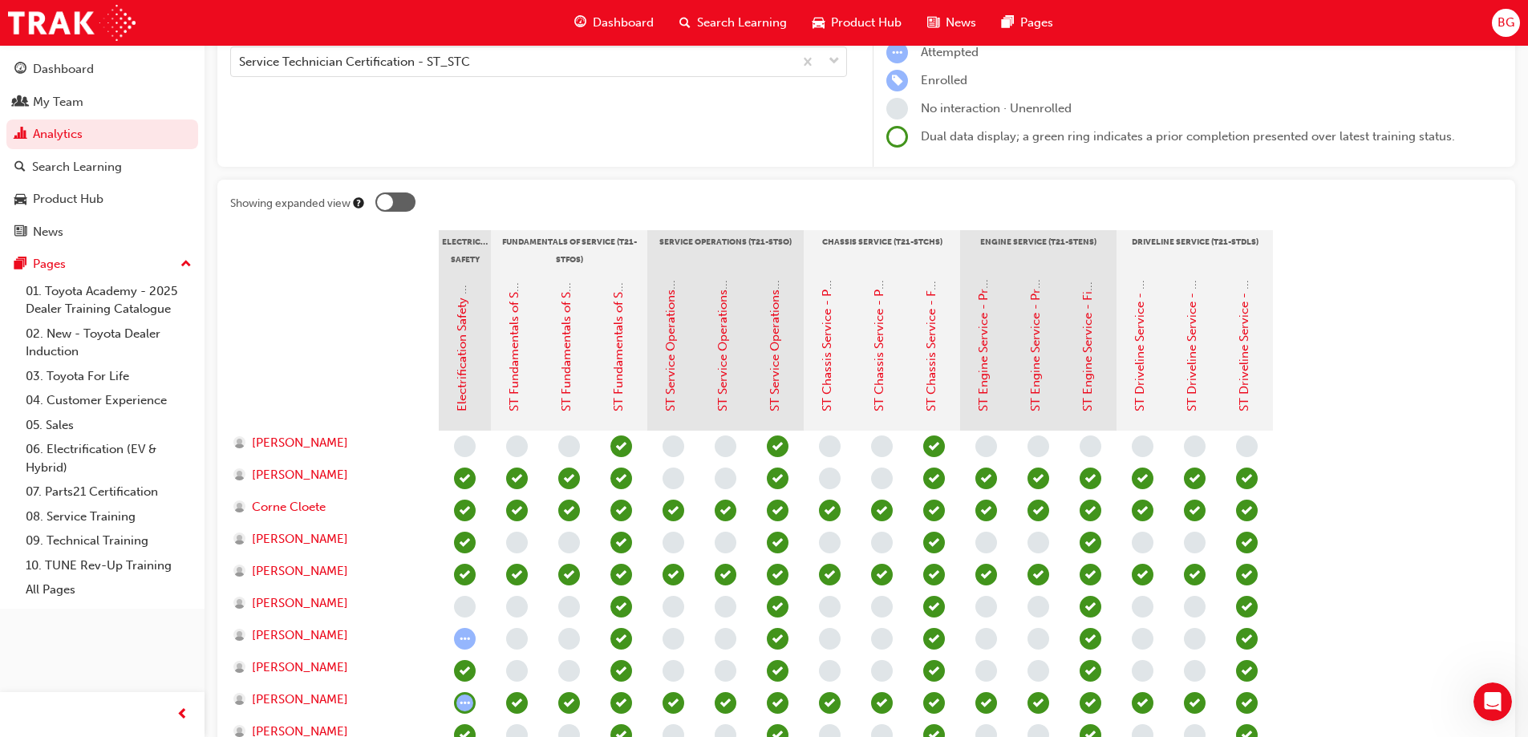
scroll to position [164, 0]
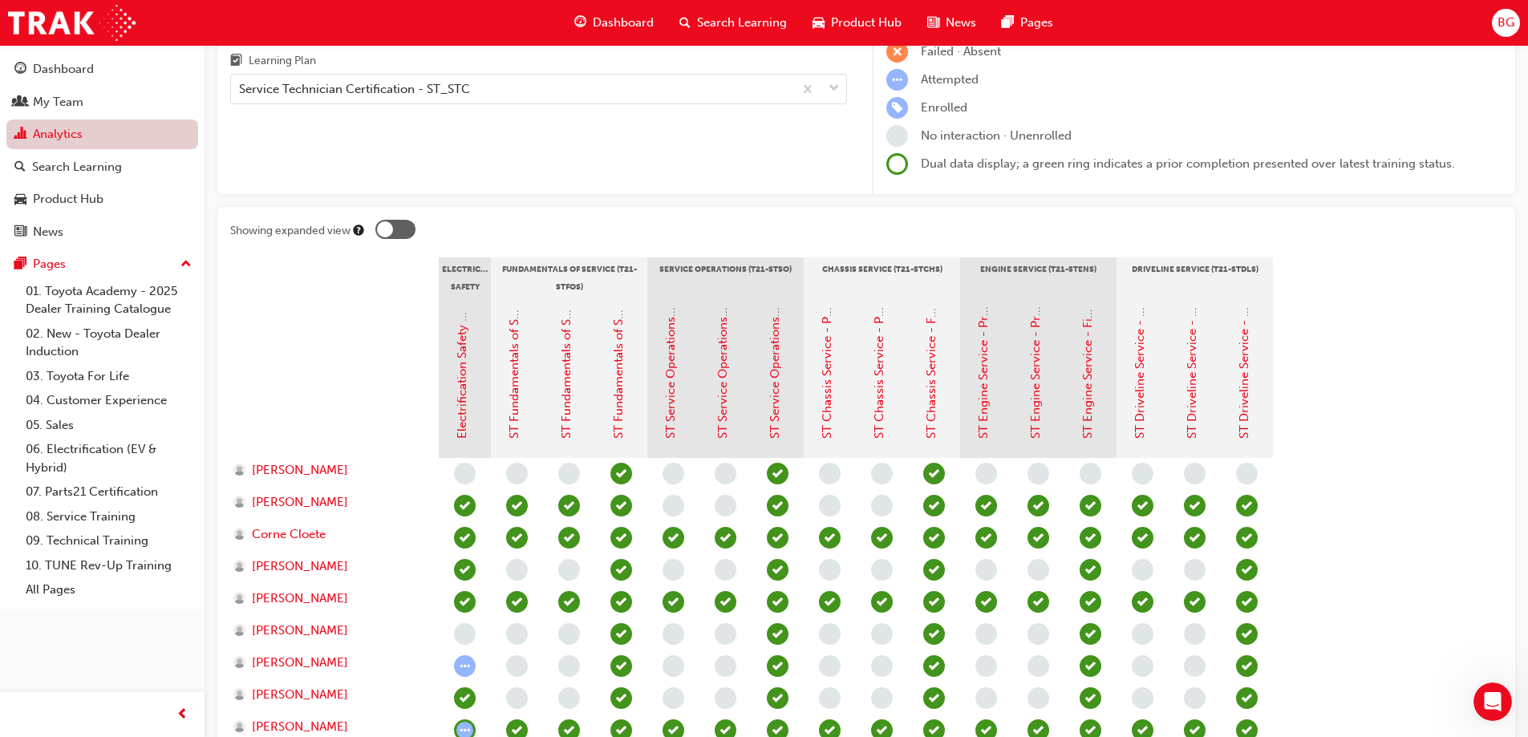
click at [74, 132] on link "Analytics" at bounding box center [102, 135] width 192 height 30
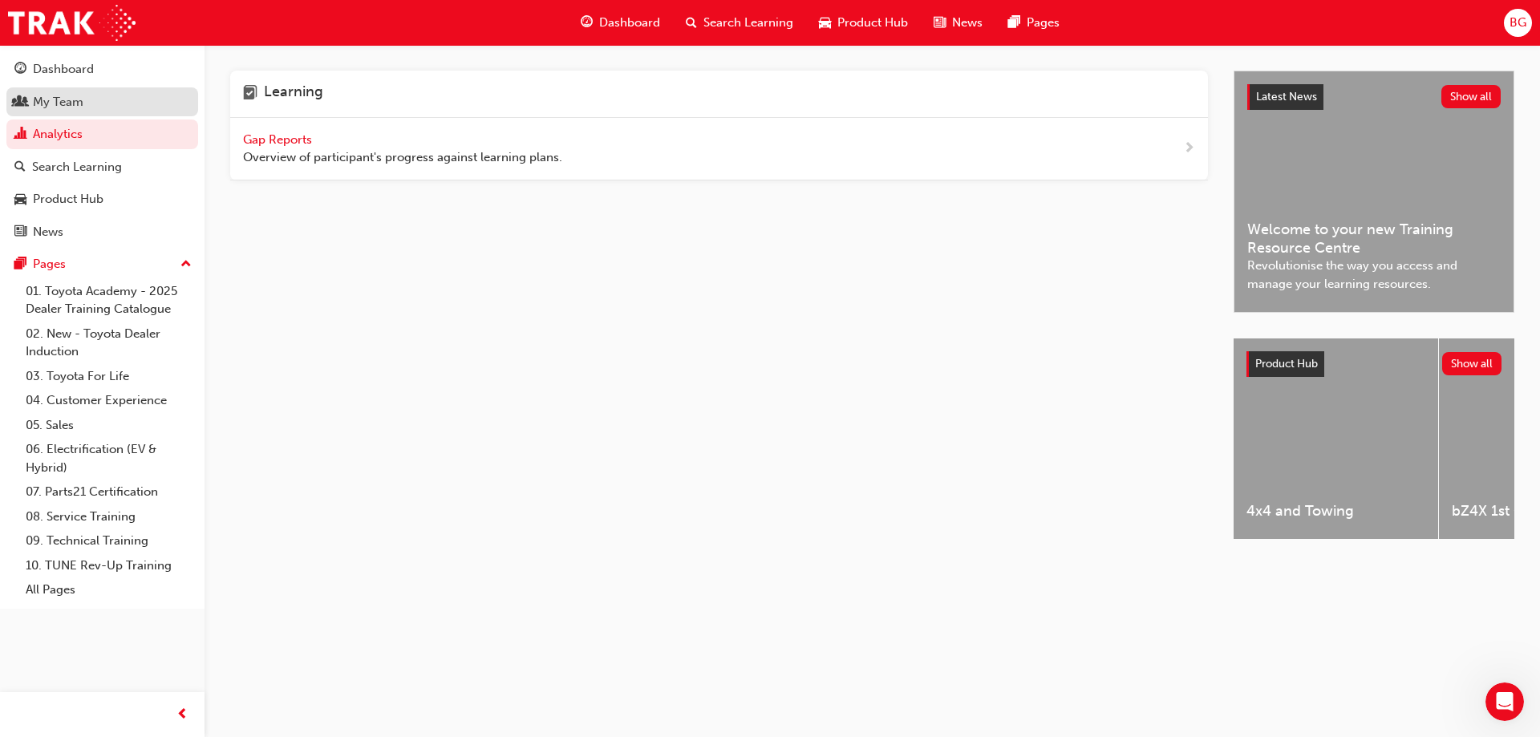
click at [71, 110] on div "My Team" at bounding box center [102, 102] width 176 height 20
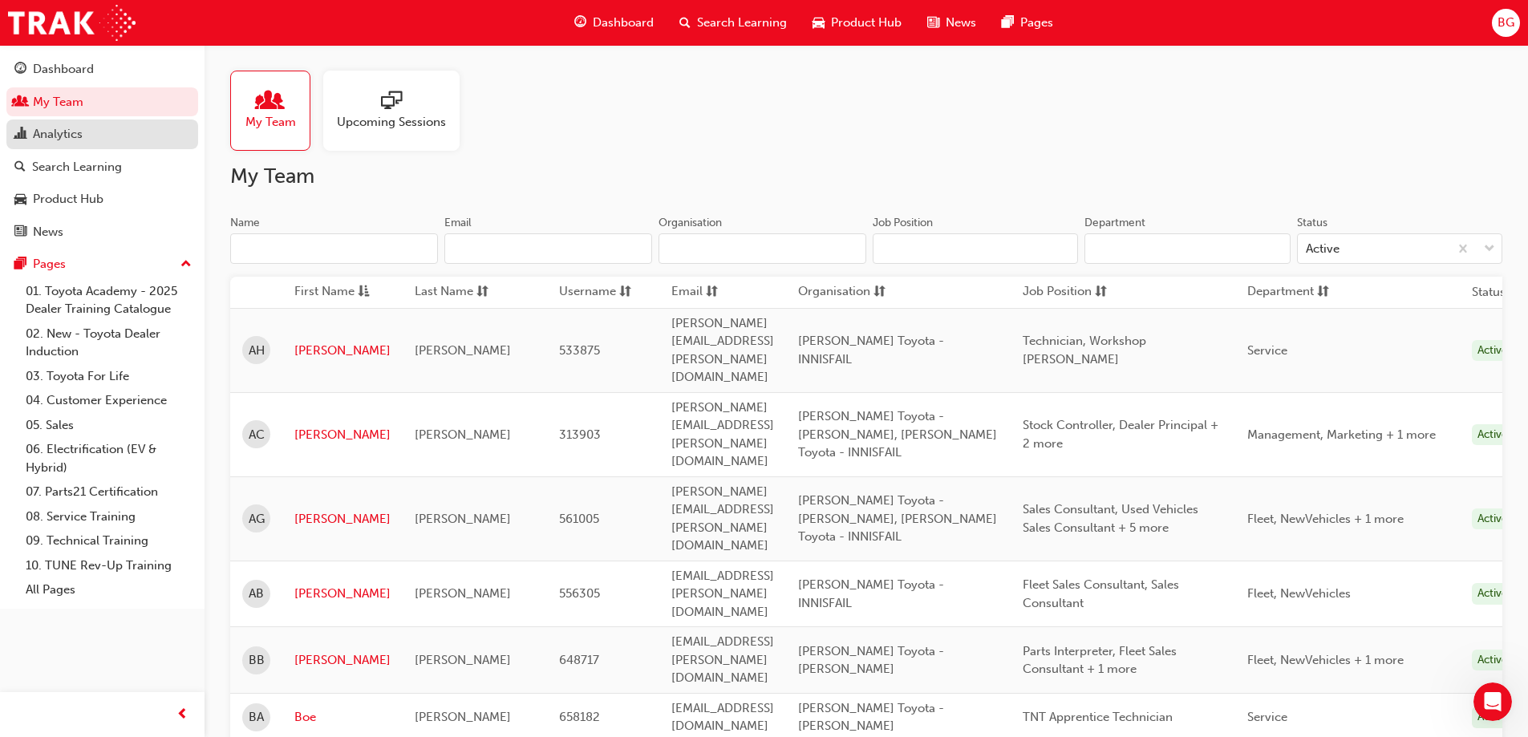
click at [71, 138] on div "Analytics" at bounding box center [58, 134] width 50 height 18
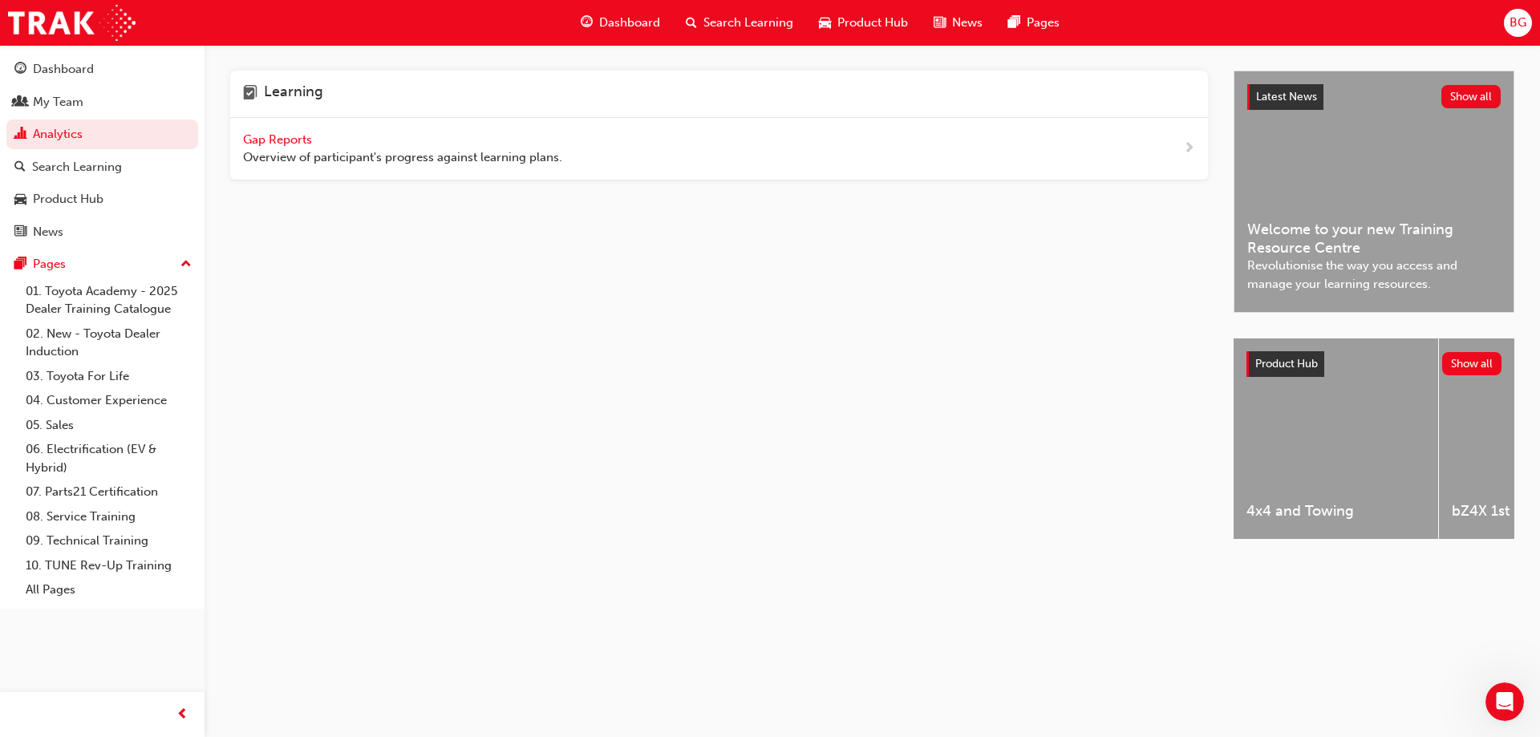
click at [272, 132] on span "Gap Reports" at bounding box center [279, 139] width 72 height 14
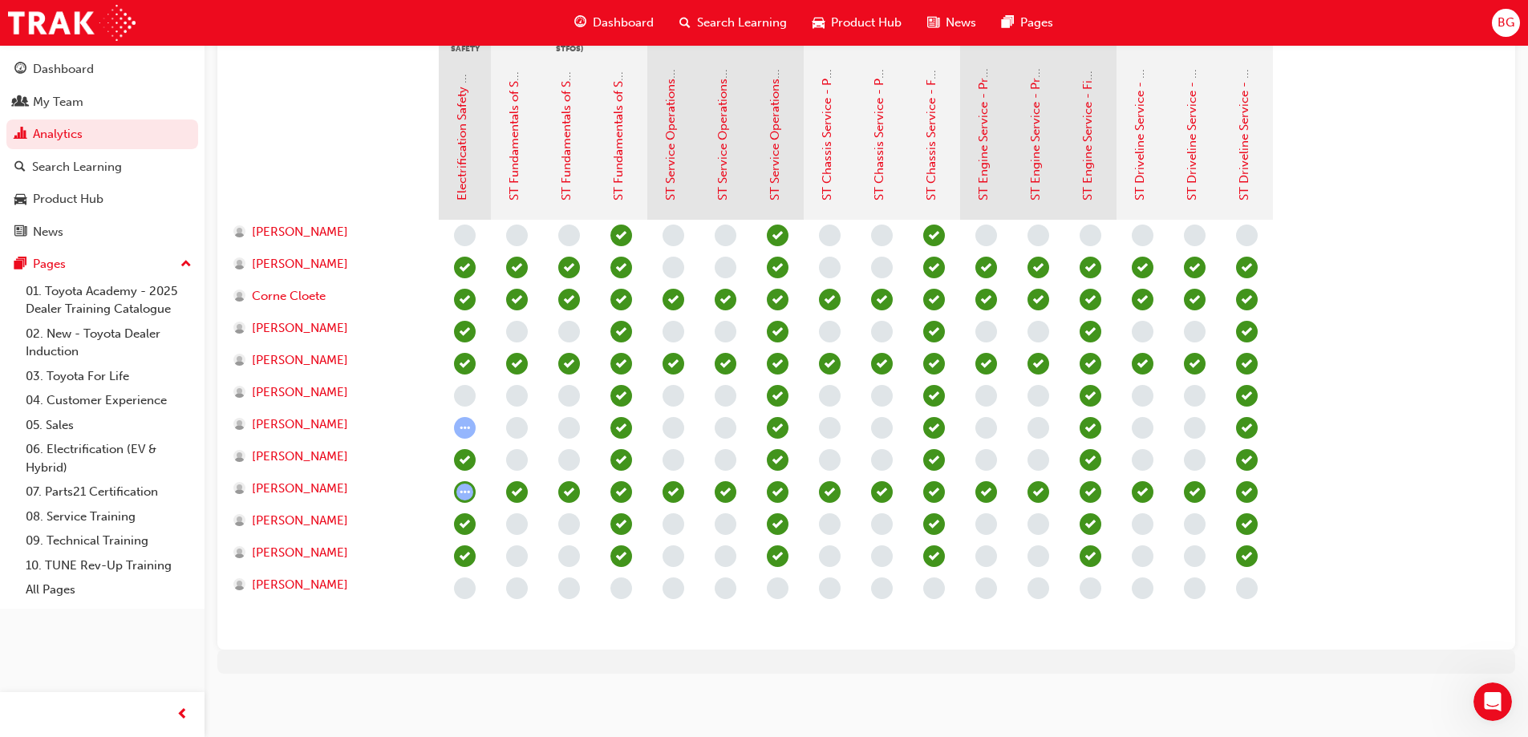
scroll to position [405, 0]
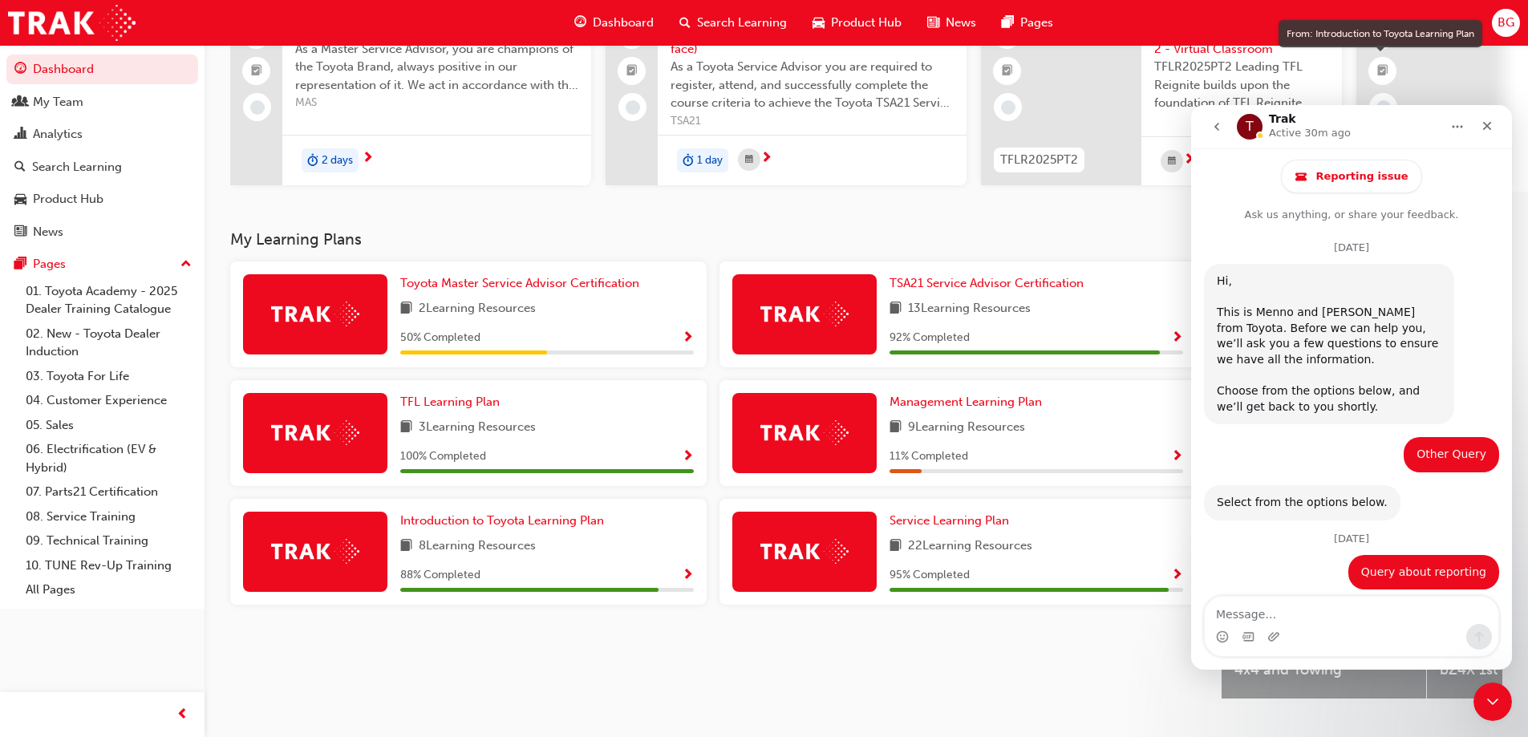
scroll to position [2736, 0]
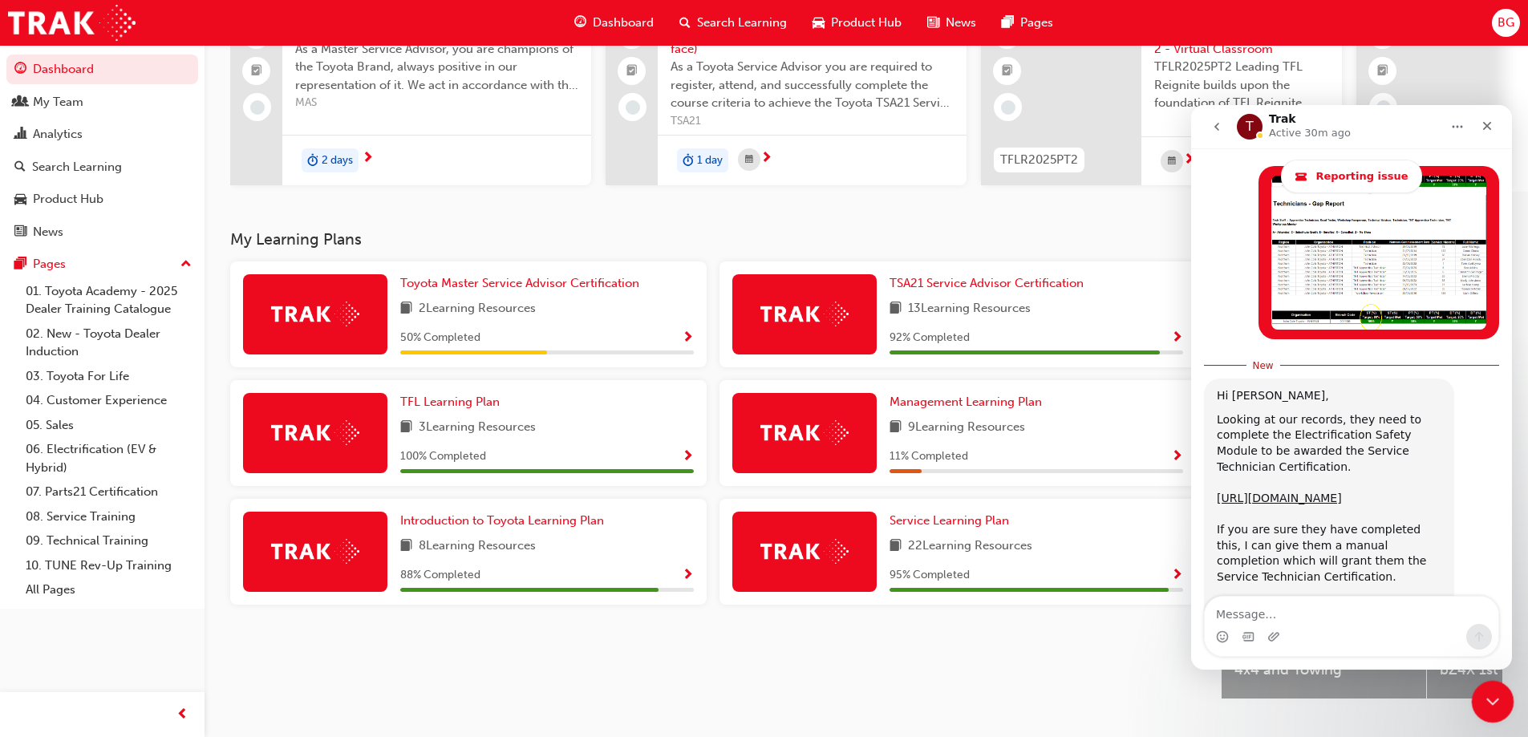
click at [1507, 577] on body "Your version of Internet Explorer is outdated and not supported. Please upgrade…" at bounding box center [764, 208] width 1528 height 737
click at [1485, 716] on div "Close Intercom Messenger" at bounding box center [1490, 699] width 39 height 39
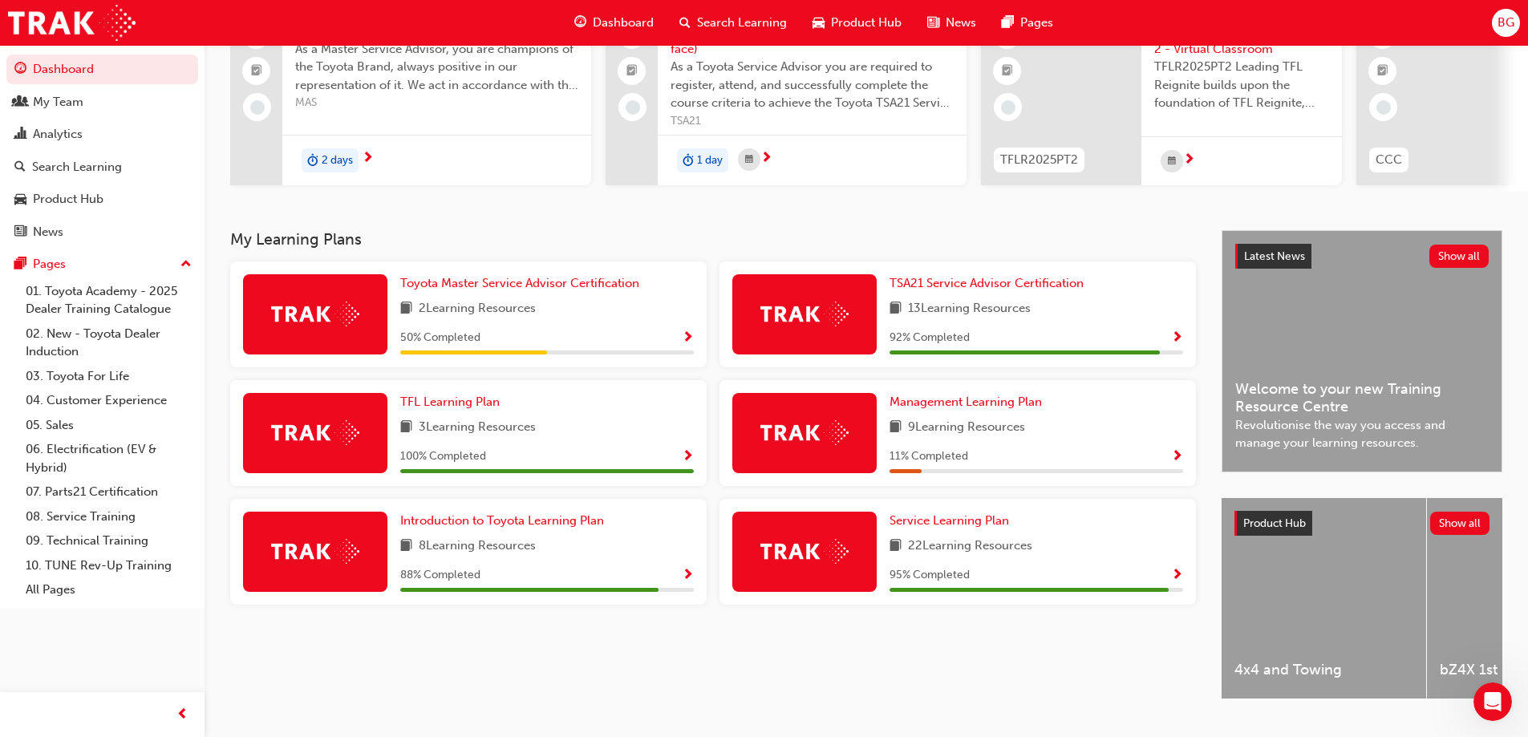
click at [1511, 30] on span "BG" at bounding box center [1506, 23] width 17 height 18
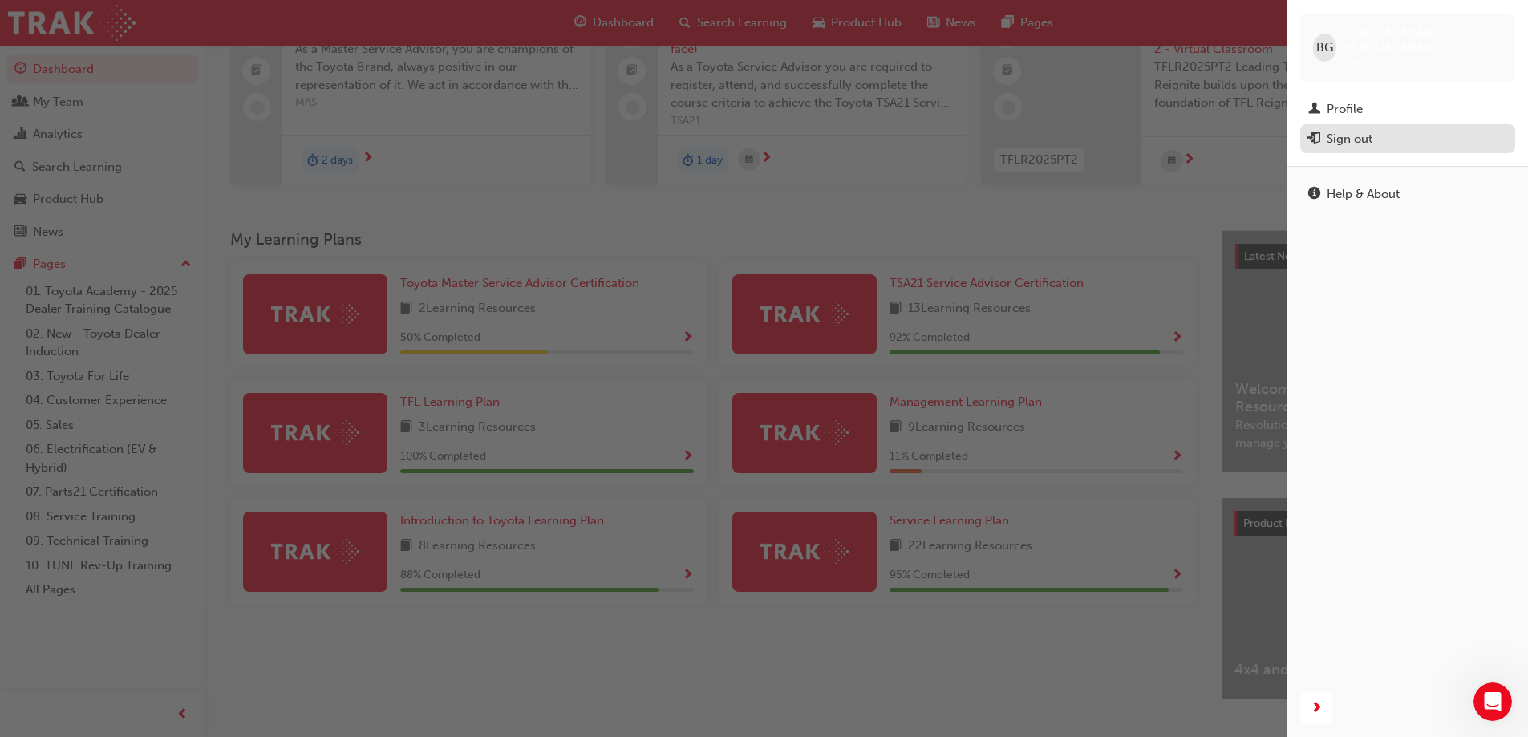
click at [1356, 130] on div "Sign out" at bounding box center [1350, 139] width 46 height 18
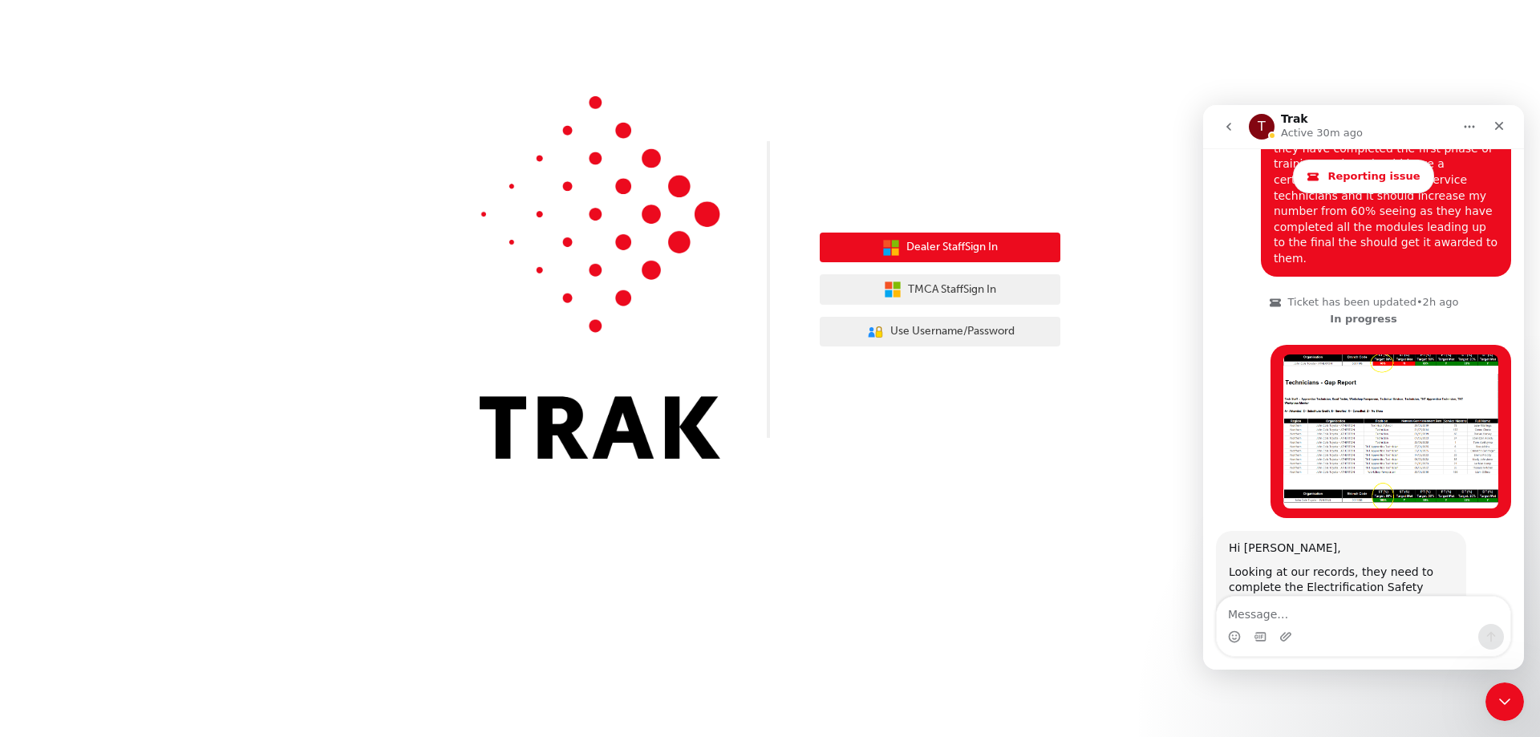
scroll to position [2710, 0]
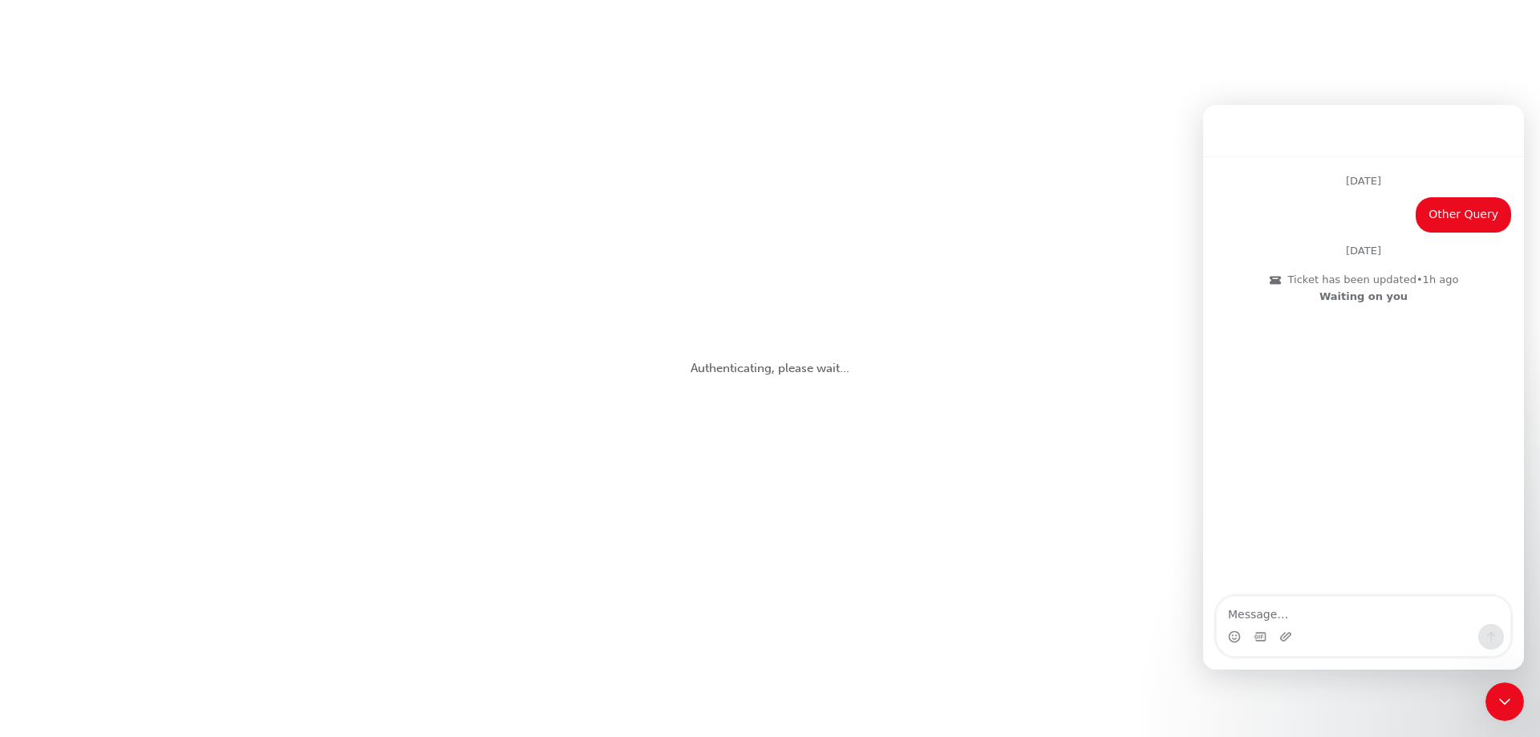
click at [1138, 112] on div "Authenticating, please wait..." at bounding box center [770, 368] width 1540 height 737
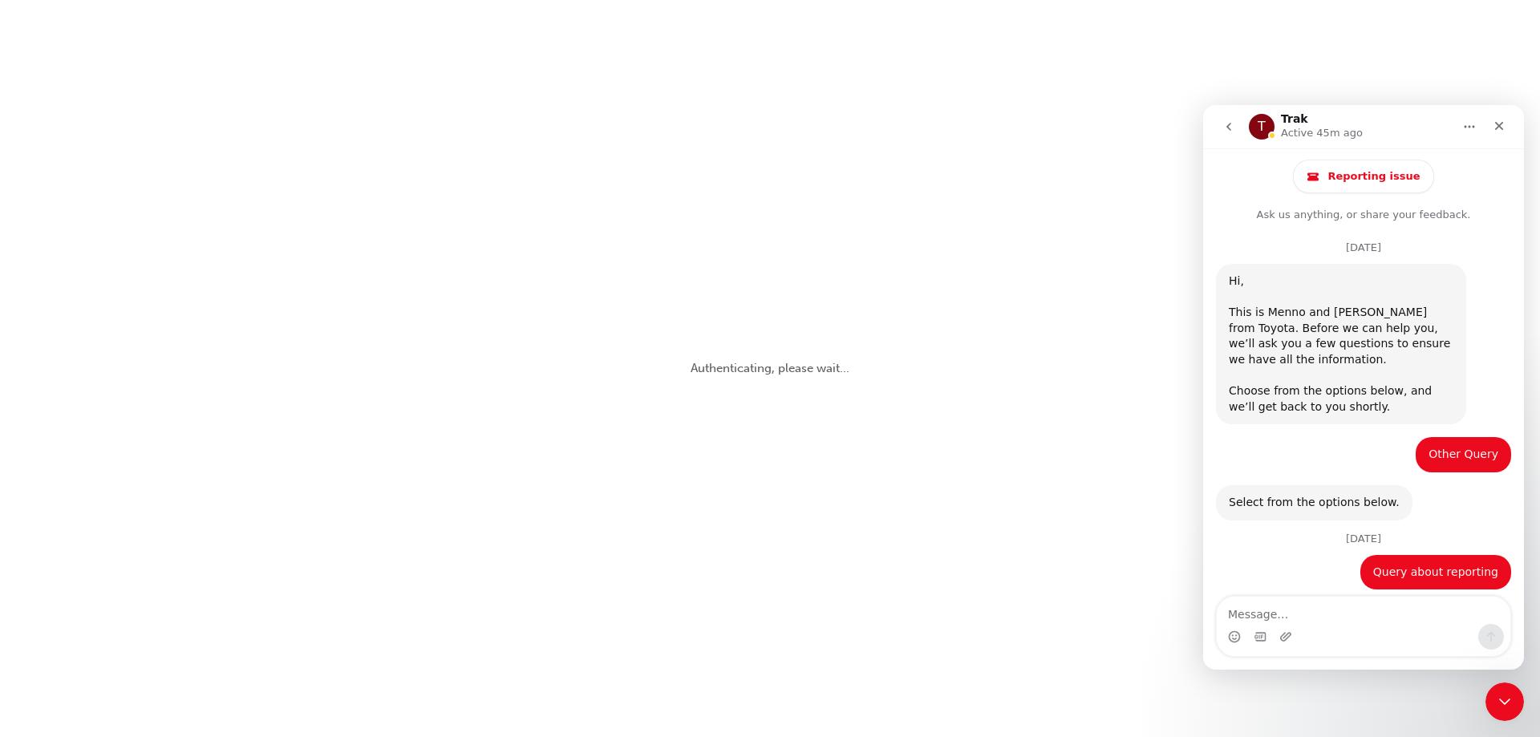
scroll to position [111, 0]
